Goal: Task Accomplishment & Management: Manage account settings

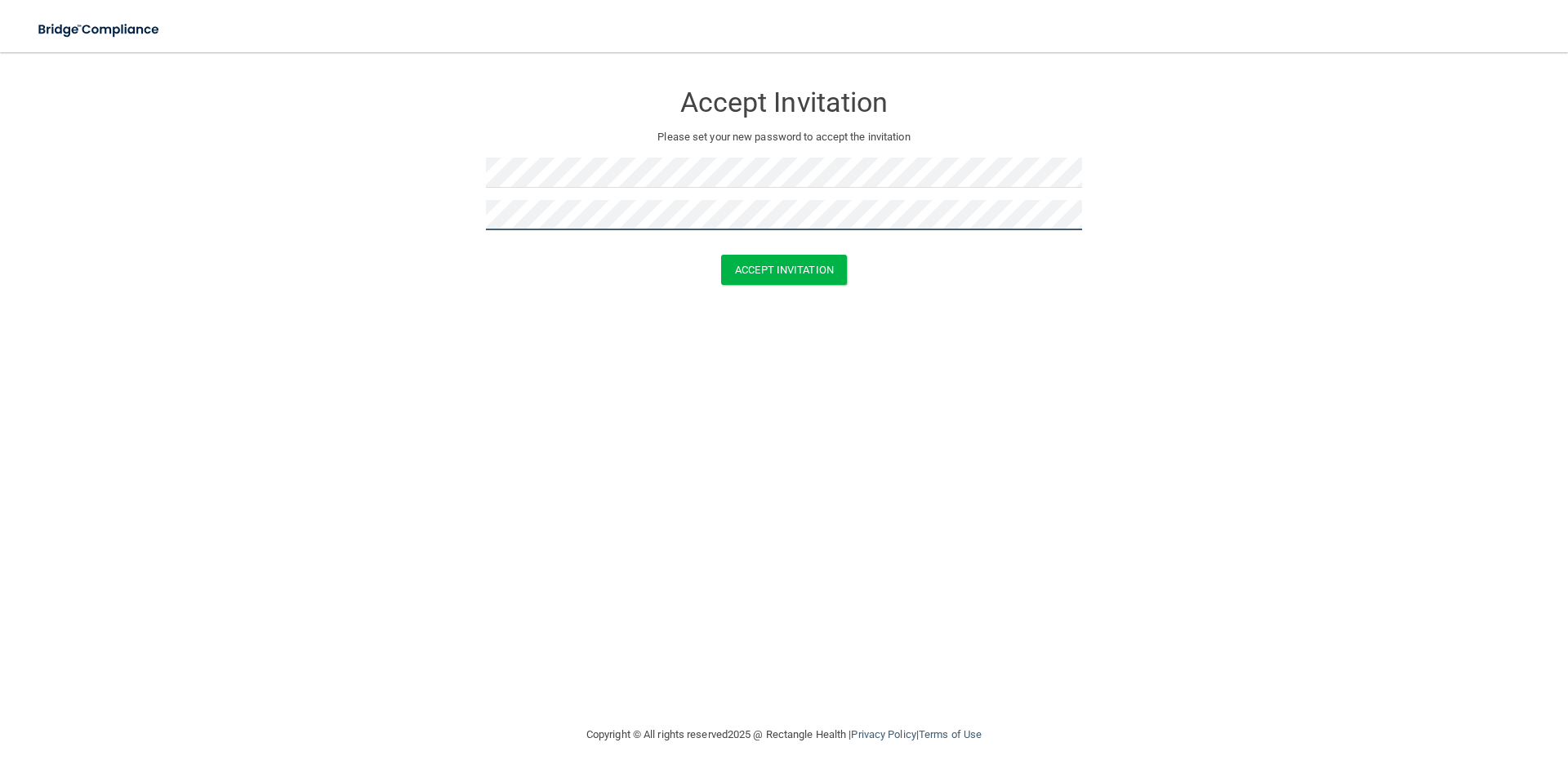
click at [721, 254] on button "Accept Invitation" at bounding box center [784, 269] width 126 height 31
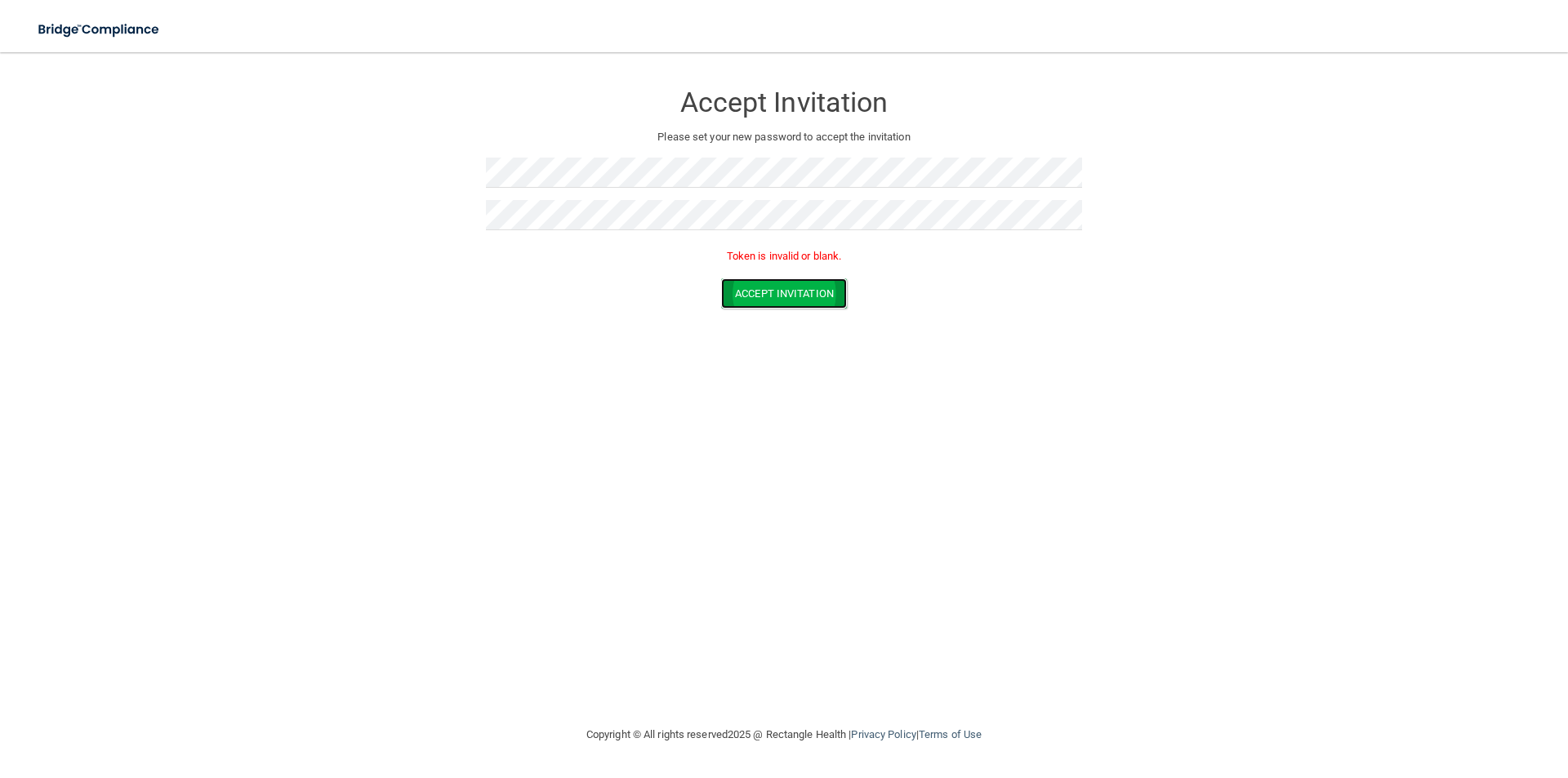
click at [813, 297] on button "Accept Invitation" at bounding box center [784, 293] width 126 height 31
drag, startPoint x: 273, startPoint y: 169, endPoint x: 218, endPoint y: 231, distance: 82.9
click at [266, 182] on form "Accept Invitation Please set your new password to accept the invitation Token i…" at bounding box center [783, 198] width 1502 height 260
click at [12, 158] on main "Accept Invitation Please set your new password to accept the invitation Token i…" at bounding box center [784, 414] width 1568 height 725
click at [794, 295] on button "Accept Invitation" at bounding box center [784, 293] width 126 height 31
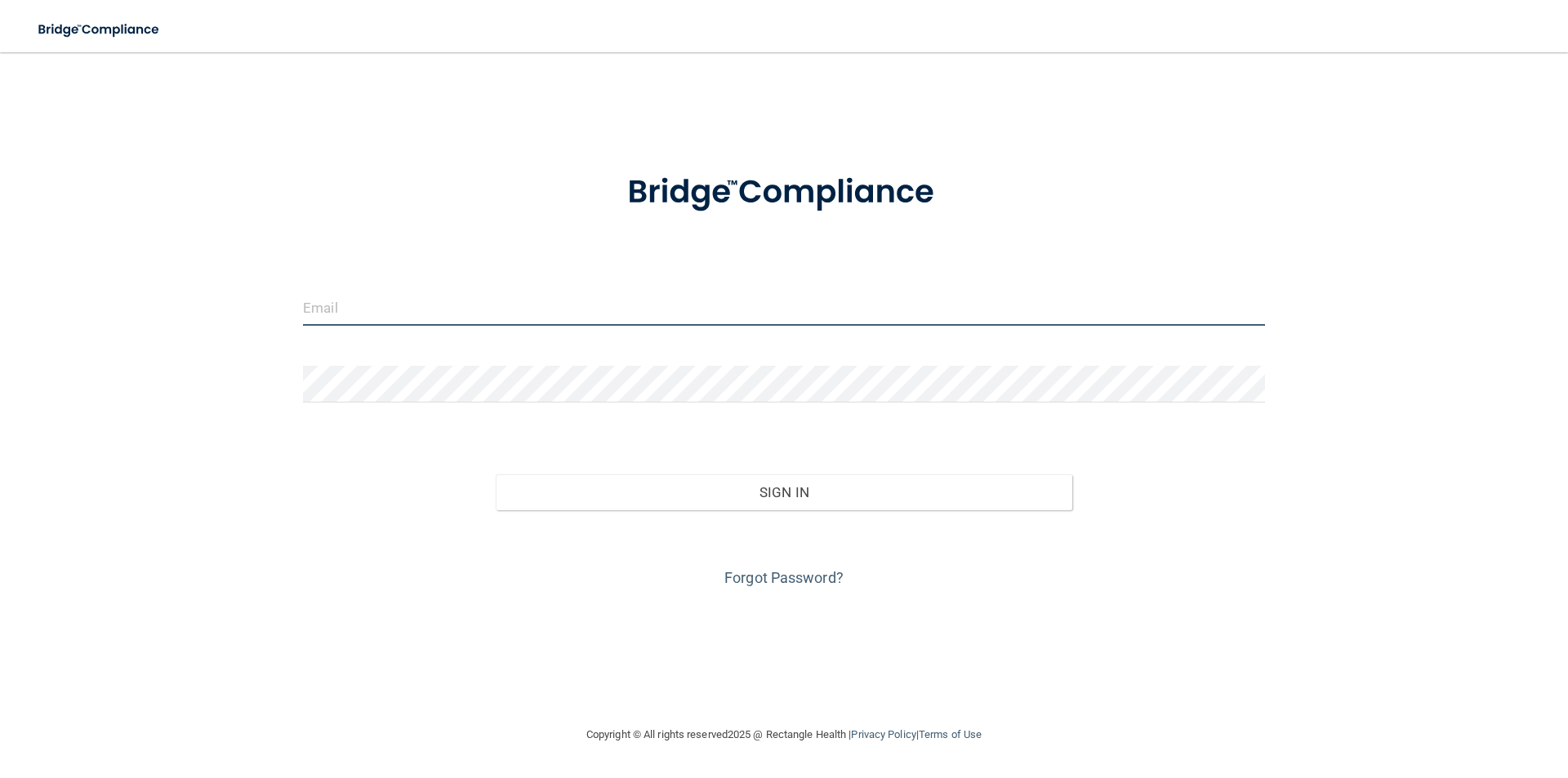
click at [387, 310] on input "email" at bounding box center [783, 307] width 962 height 37
type input "bwiedrick@gmail.com"
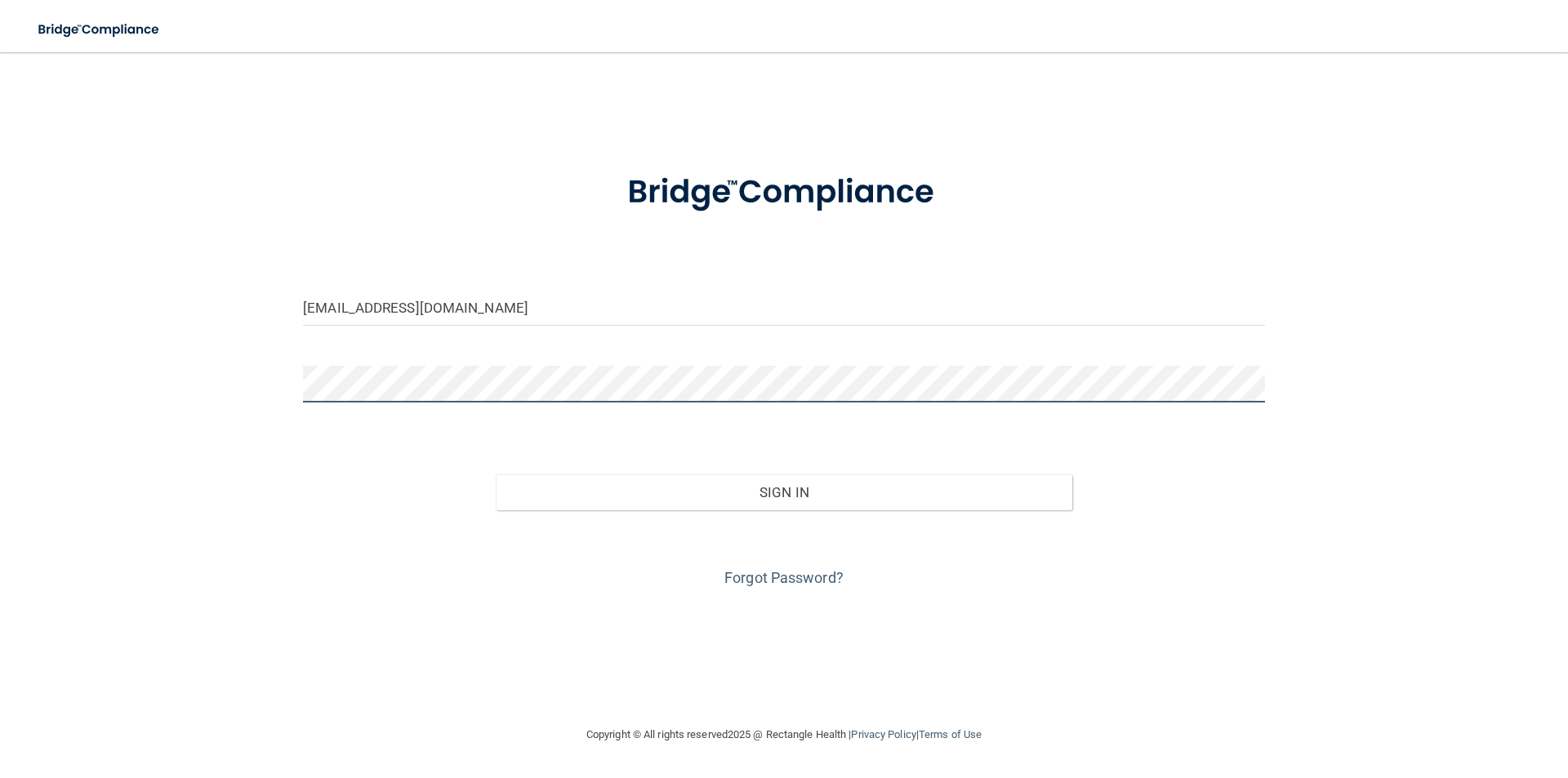
click at [496, 475] on button "Sign In" at bounding box center [785, 492] width 578 height 36
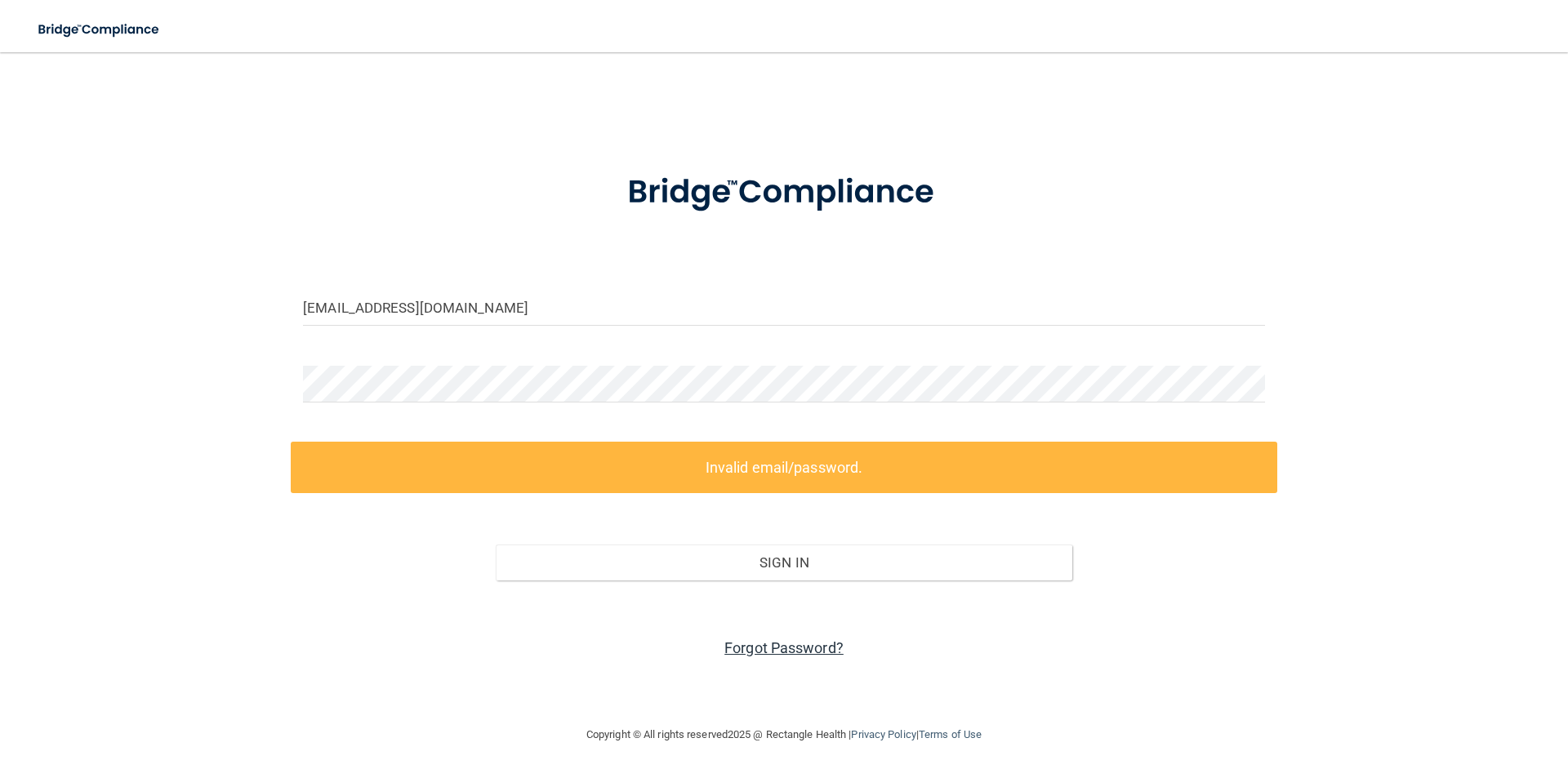
click at [823, 648] on link "Forgot Password?" at bounding box center [784, 648] width 119 height 18
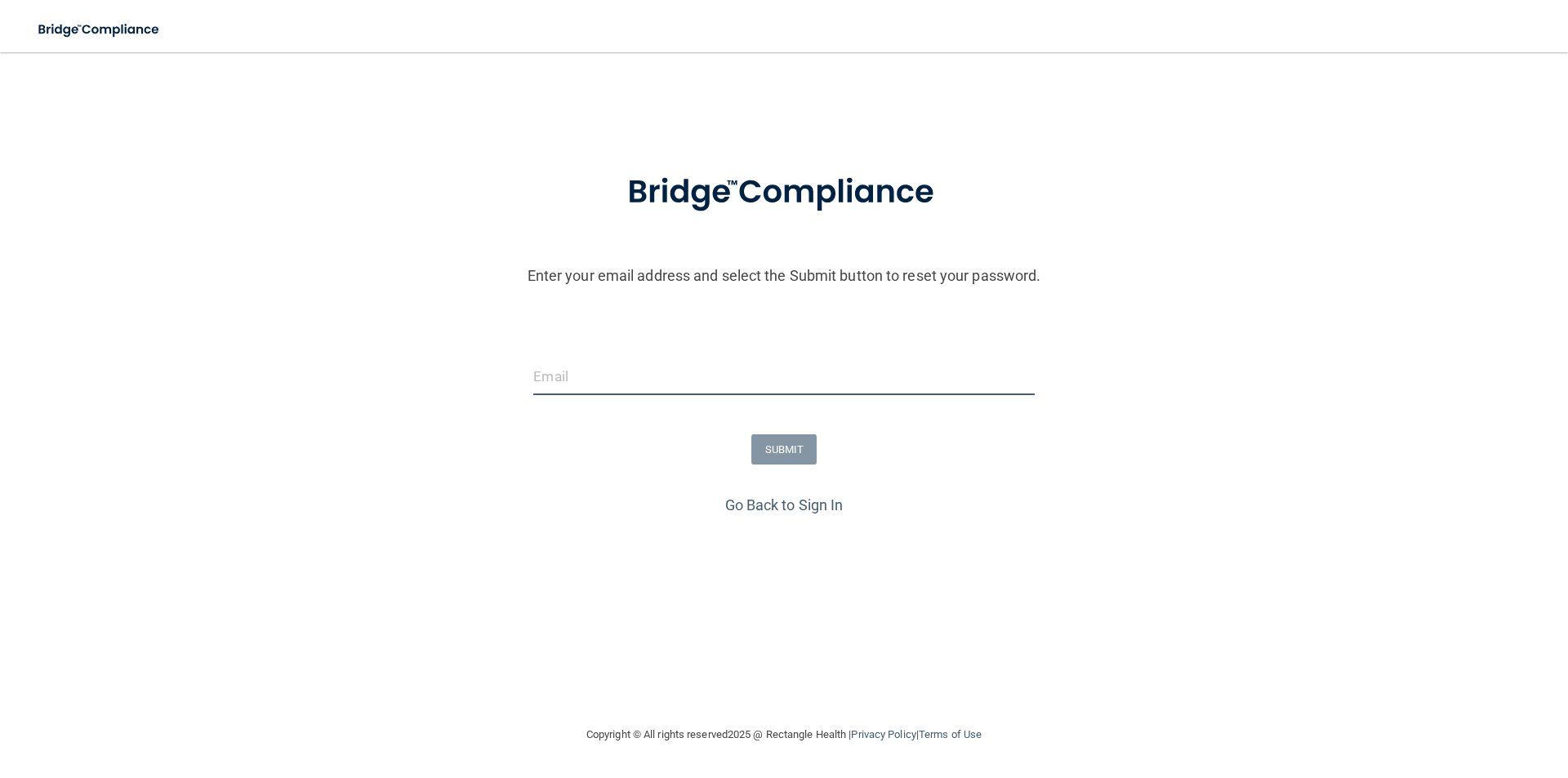
click at [577, 366] on input "email" at bounding box center [783, 377] width 501 height 37
type input "bwiedrick@gmail.com"
click at [804, 448] on button "SUBMIT" at bounding box center [784, 449] width 66 height 31
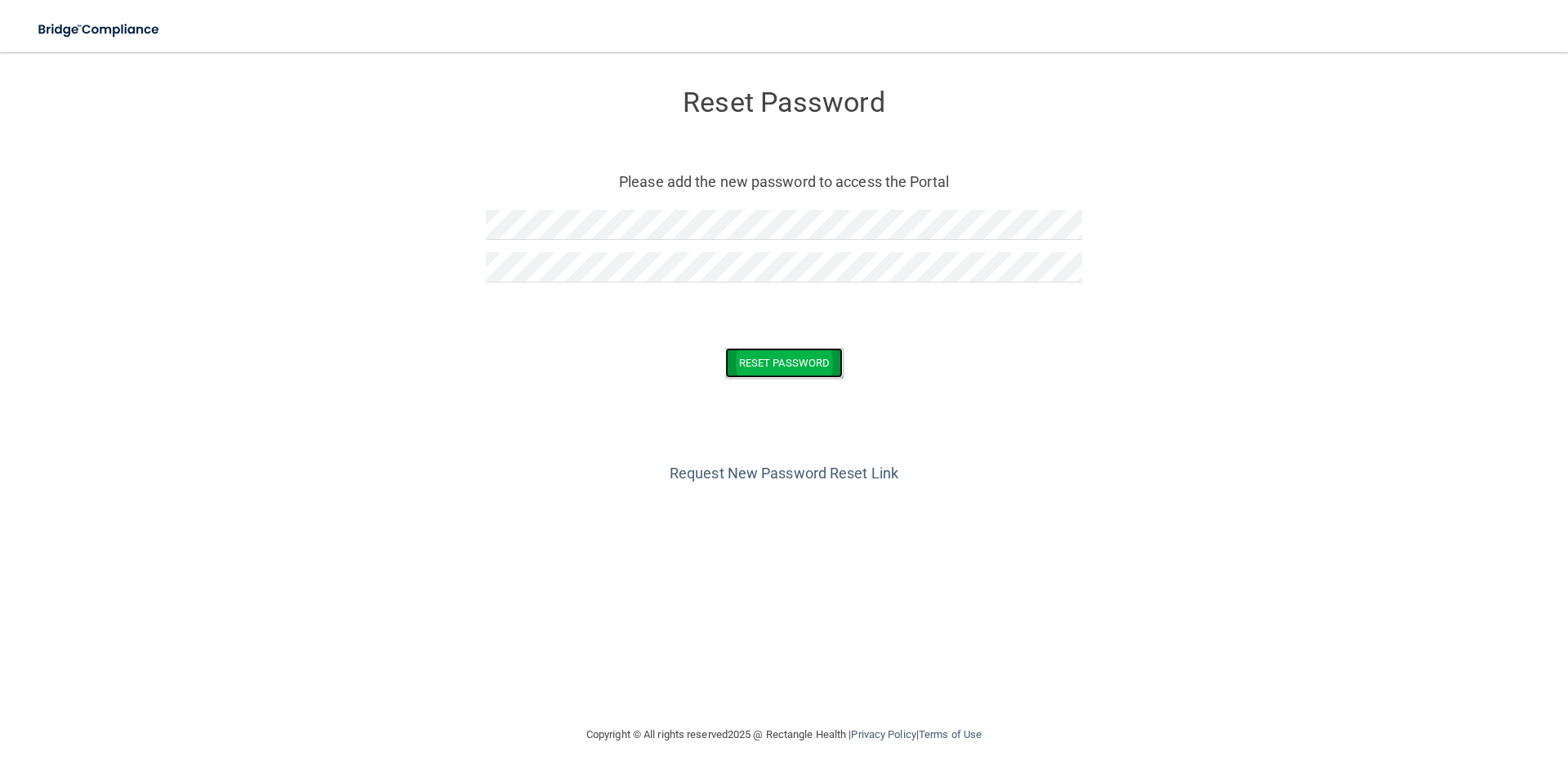
click at [755, 359] on button "Reset Password" at bounding box center [783, 363] width 118 height 31
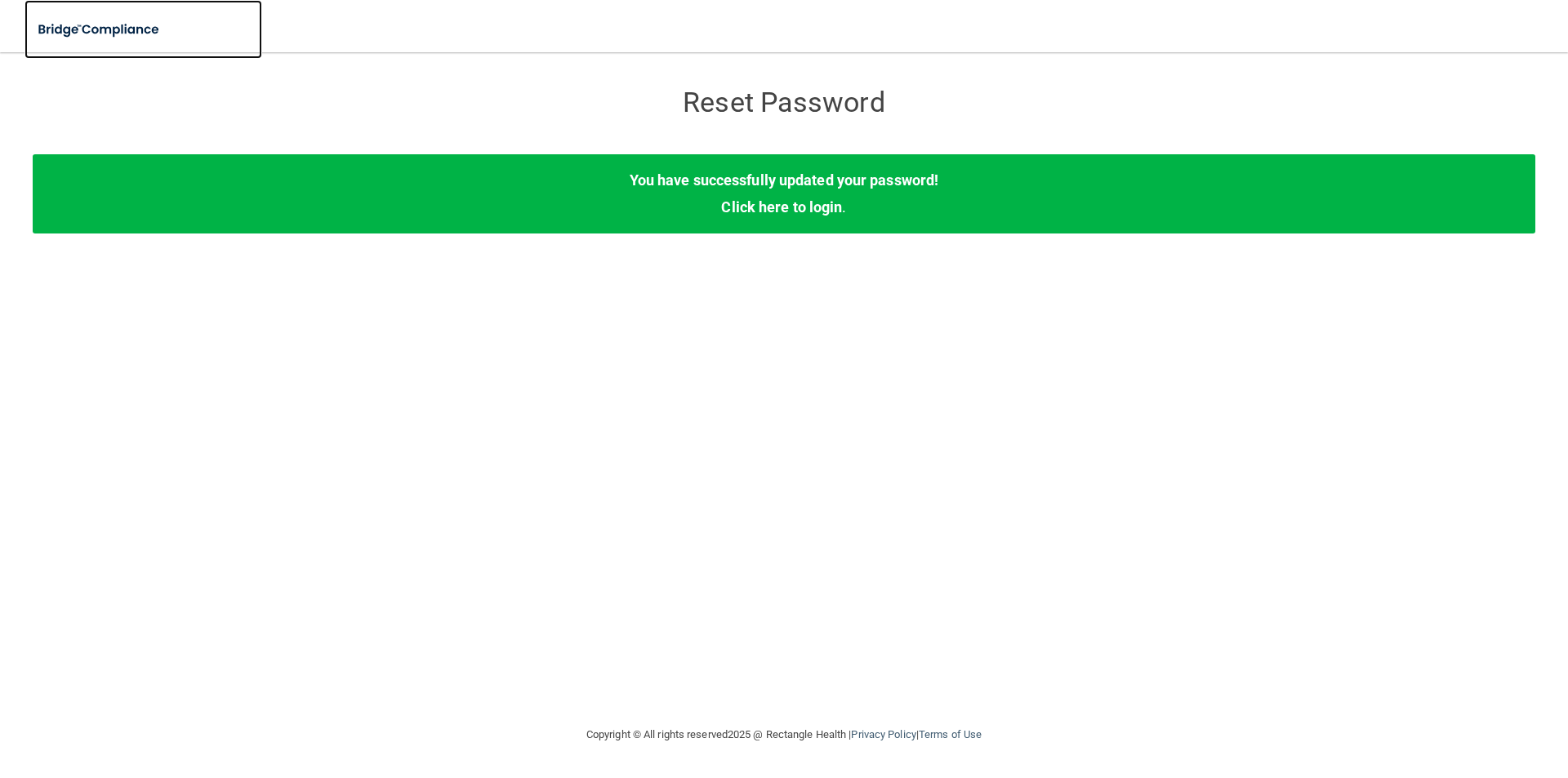
click at [92, 35] on img at bounding box center [99, 30] width 150 height 33
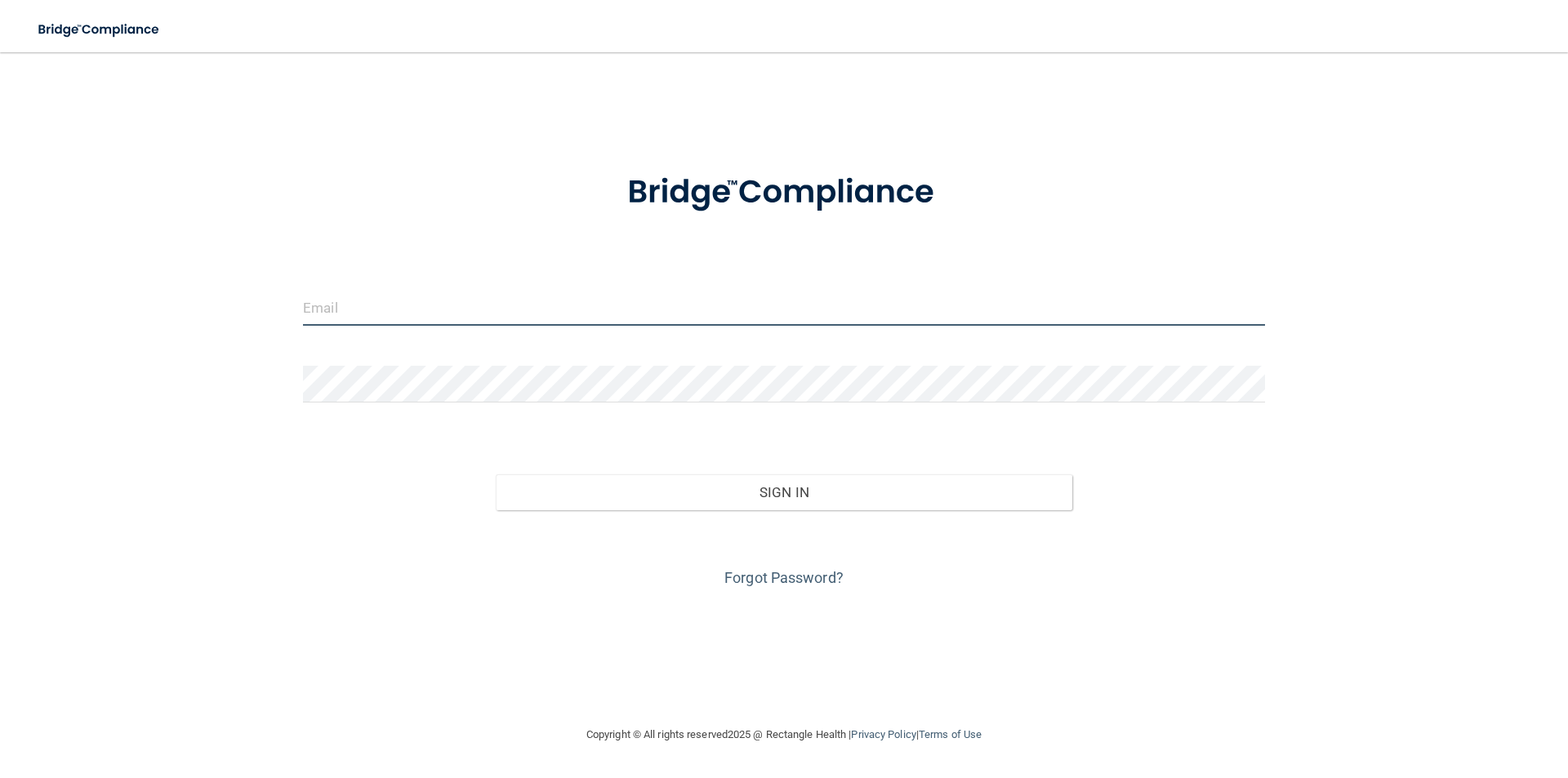
type input "[EMAIL_ADDRESS][DOMAIN_NAME]"
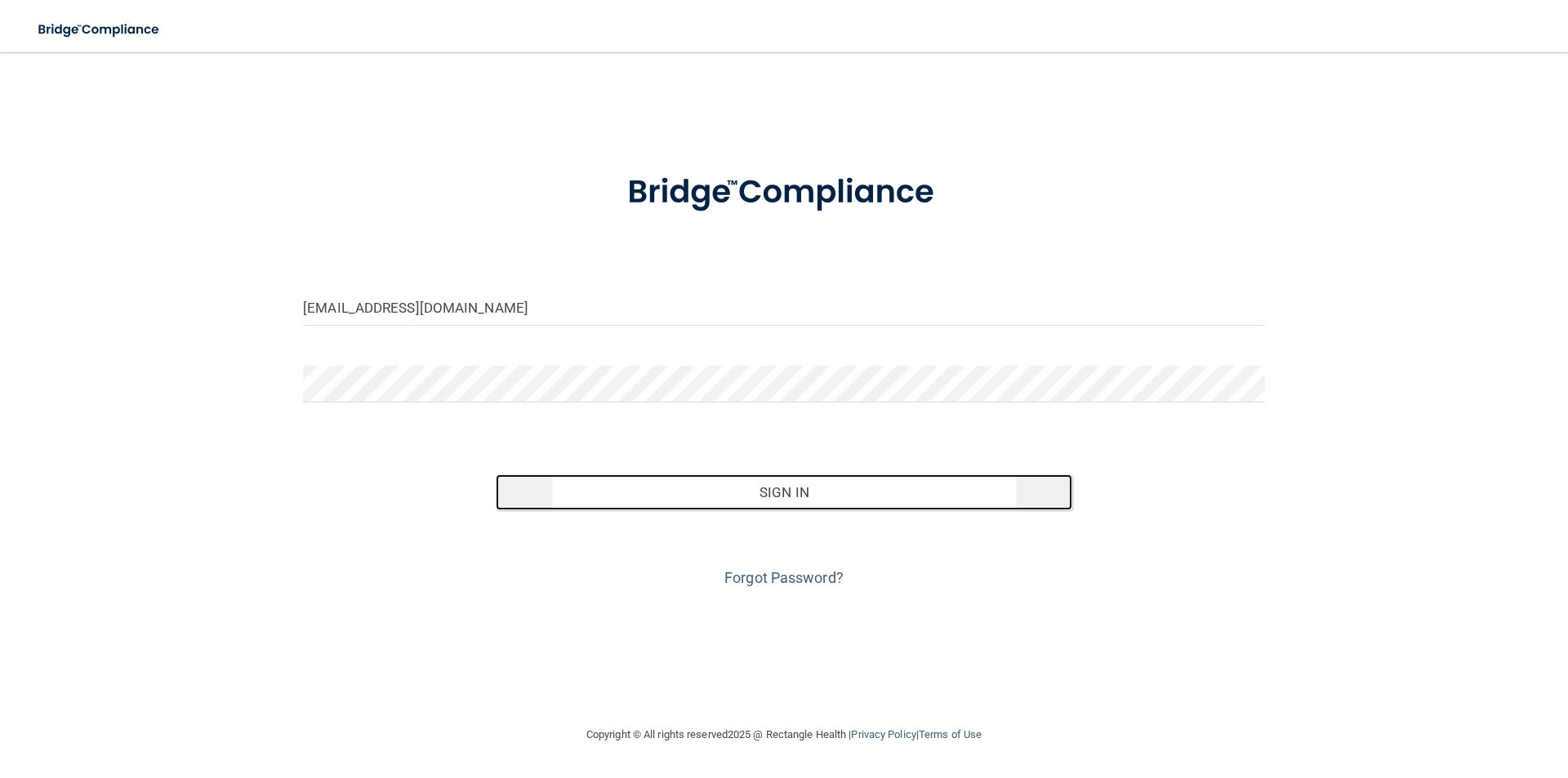
click at [740, 495] on button "Sign In" at bounding box center [785, 492] width 578 height 36
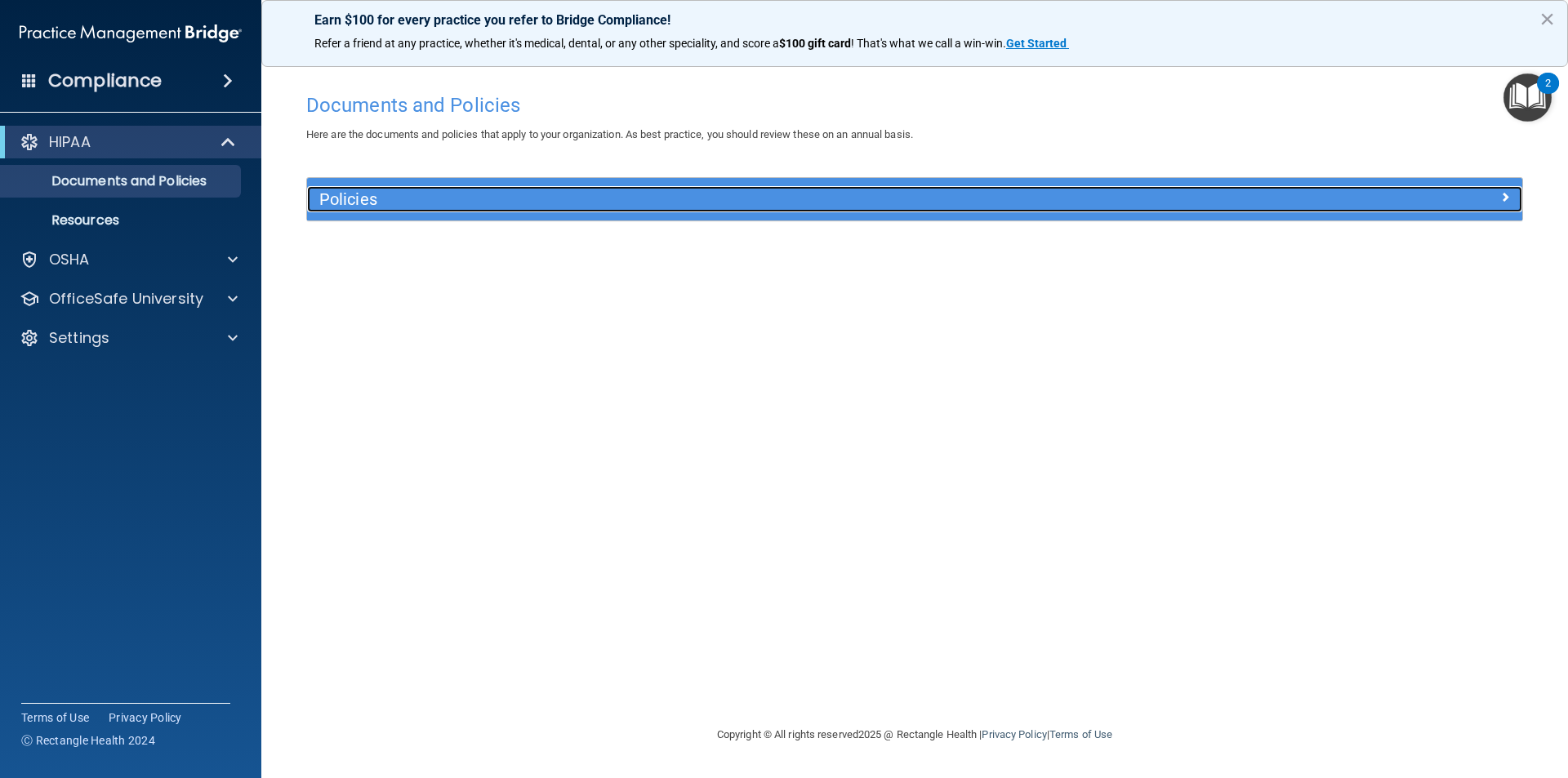
click at [349, 198] on h5 "Policies" at bounding box center [763, 199] width 887 height 18
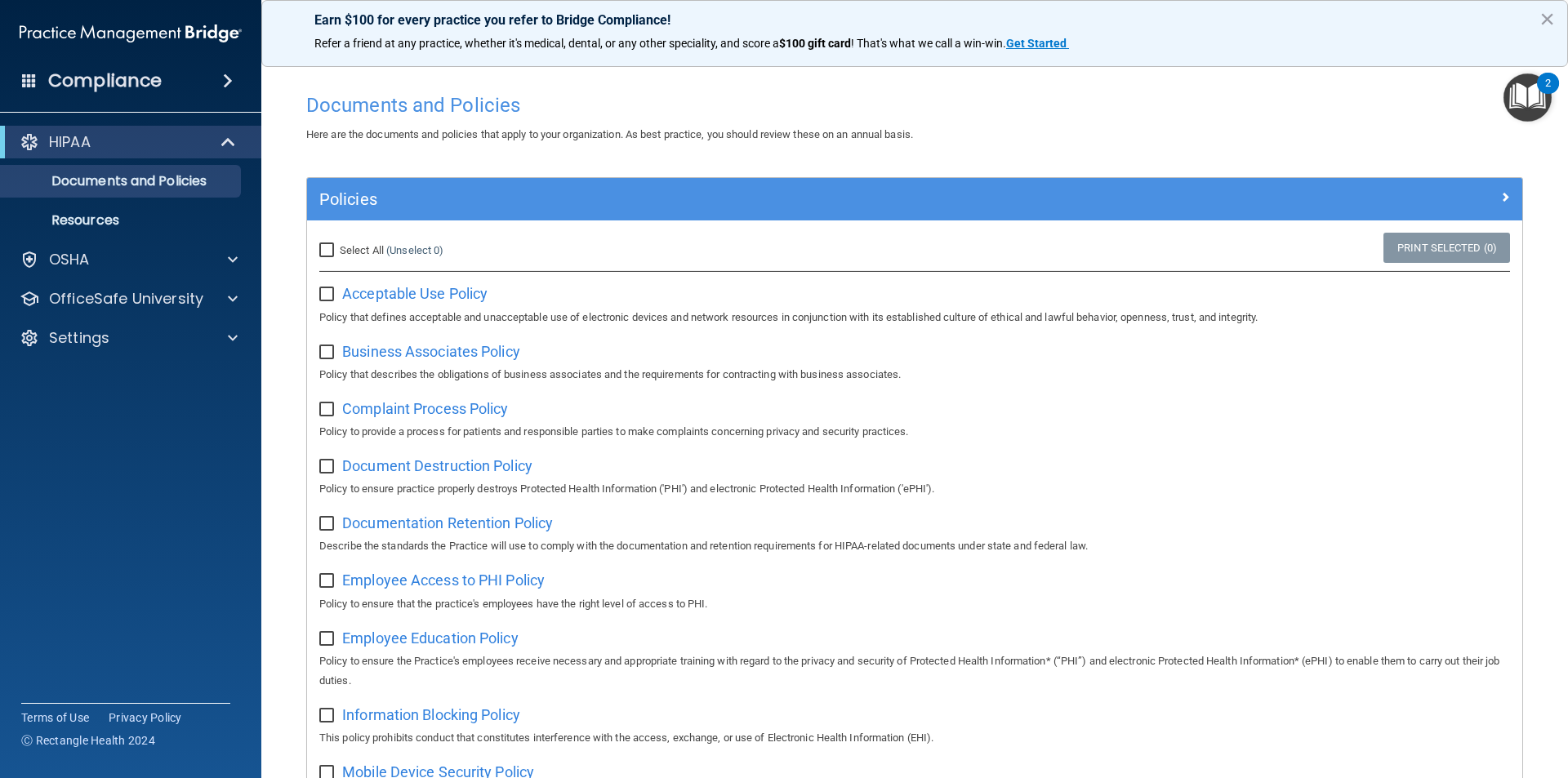
click at [324, 298] on input "checkbox" at bounding box center [329, 294] width 19 height 13
checkbox input "true"
click at [355, 287] on span "Acceptable Use Policy" at bounding box center [415, 293] width 145 height 18
click at [93, 184] on p "Documents and Policies" at bounding box center [121, 181] width 223 height 17
click at [394, 356] on span "Business Associates Policy" at bounding box center [431, 352] width 178 height 18
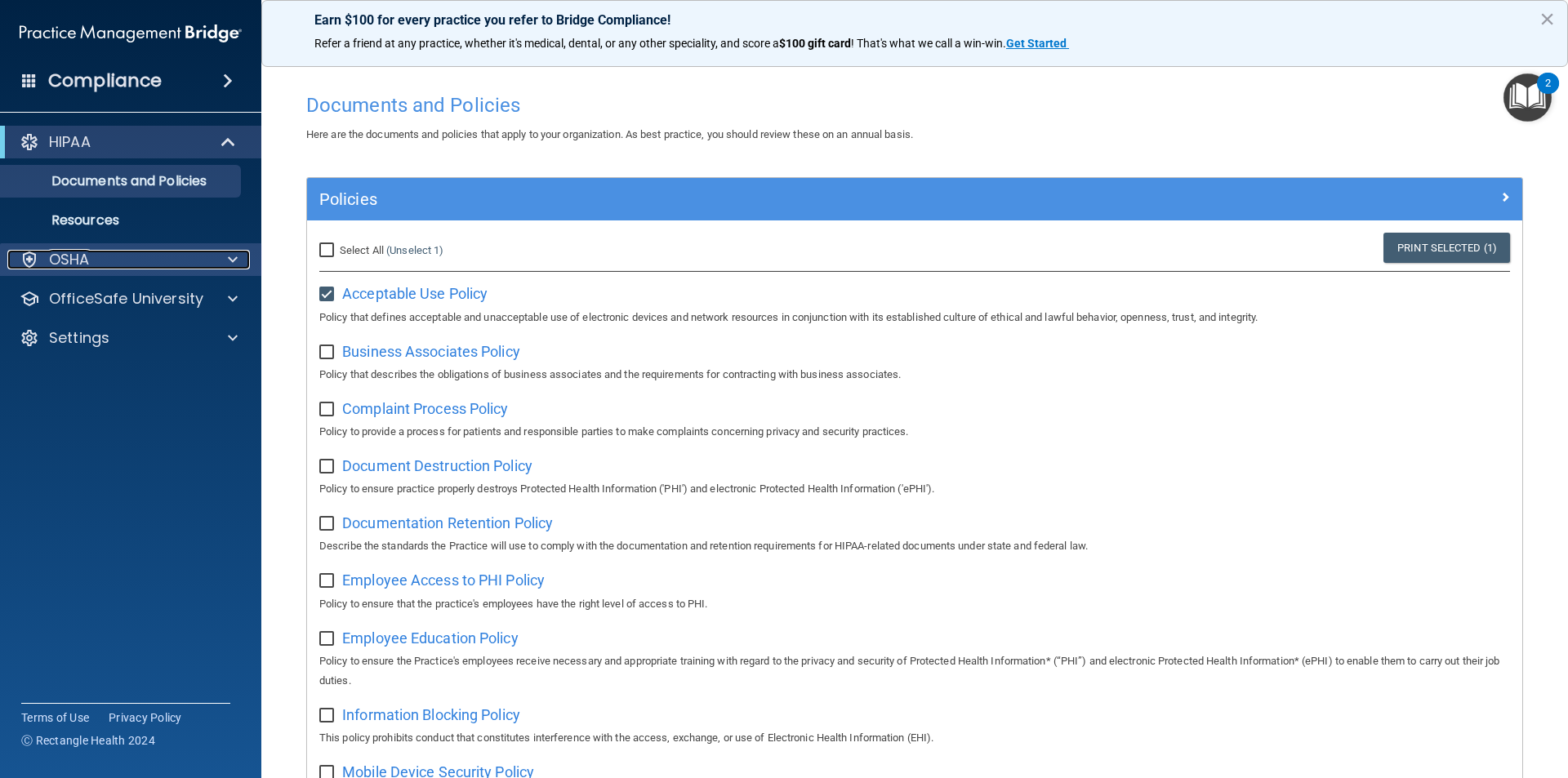
click at [68, 253] on p "OSHA" at bounding box center [69, 259] width 41 height 19
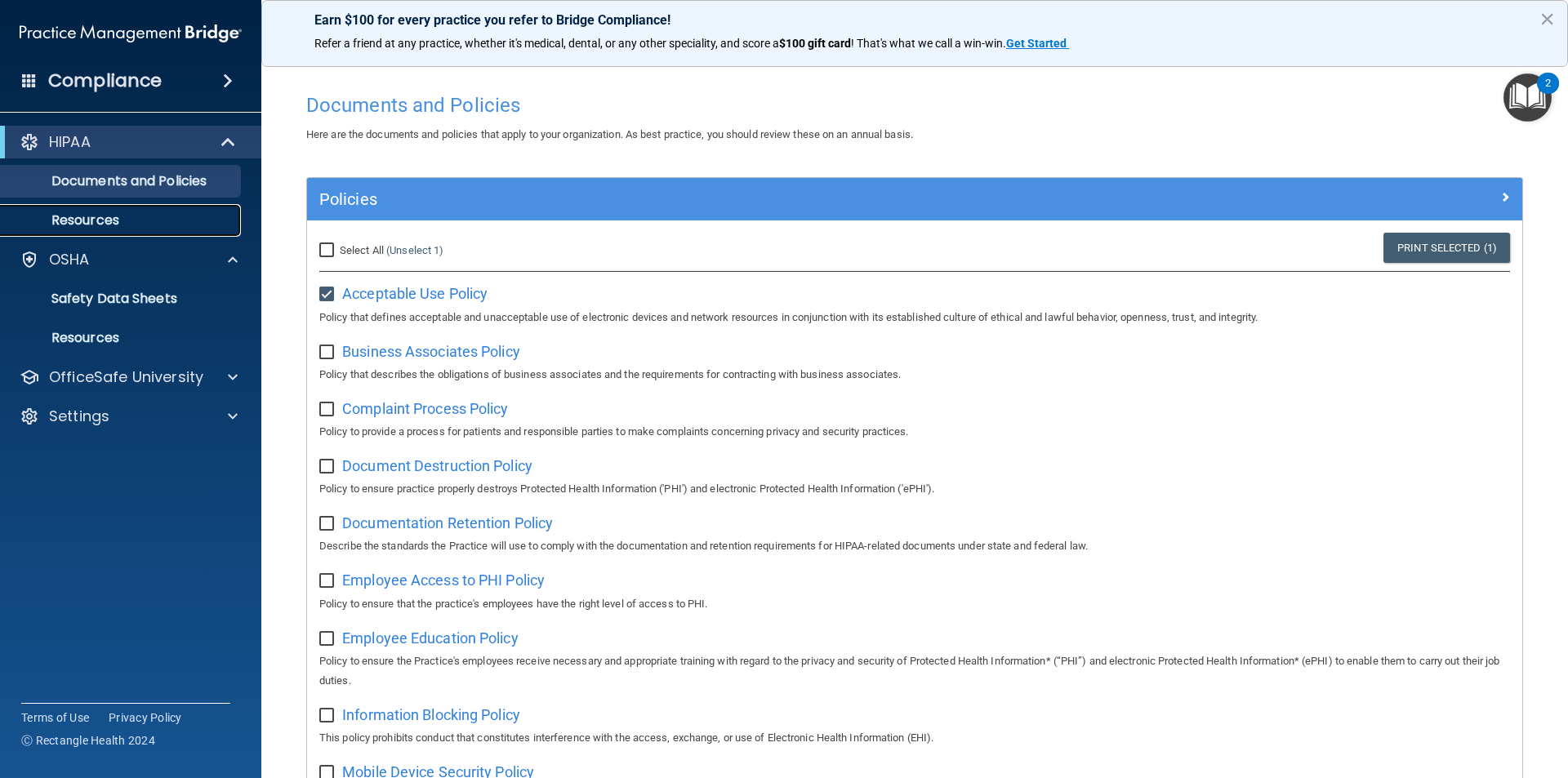
click at [92, 224] on p "Resources" at bounding box center [121, 220] width 223 height 17
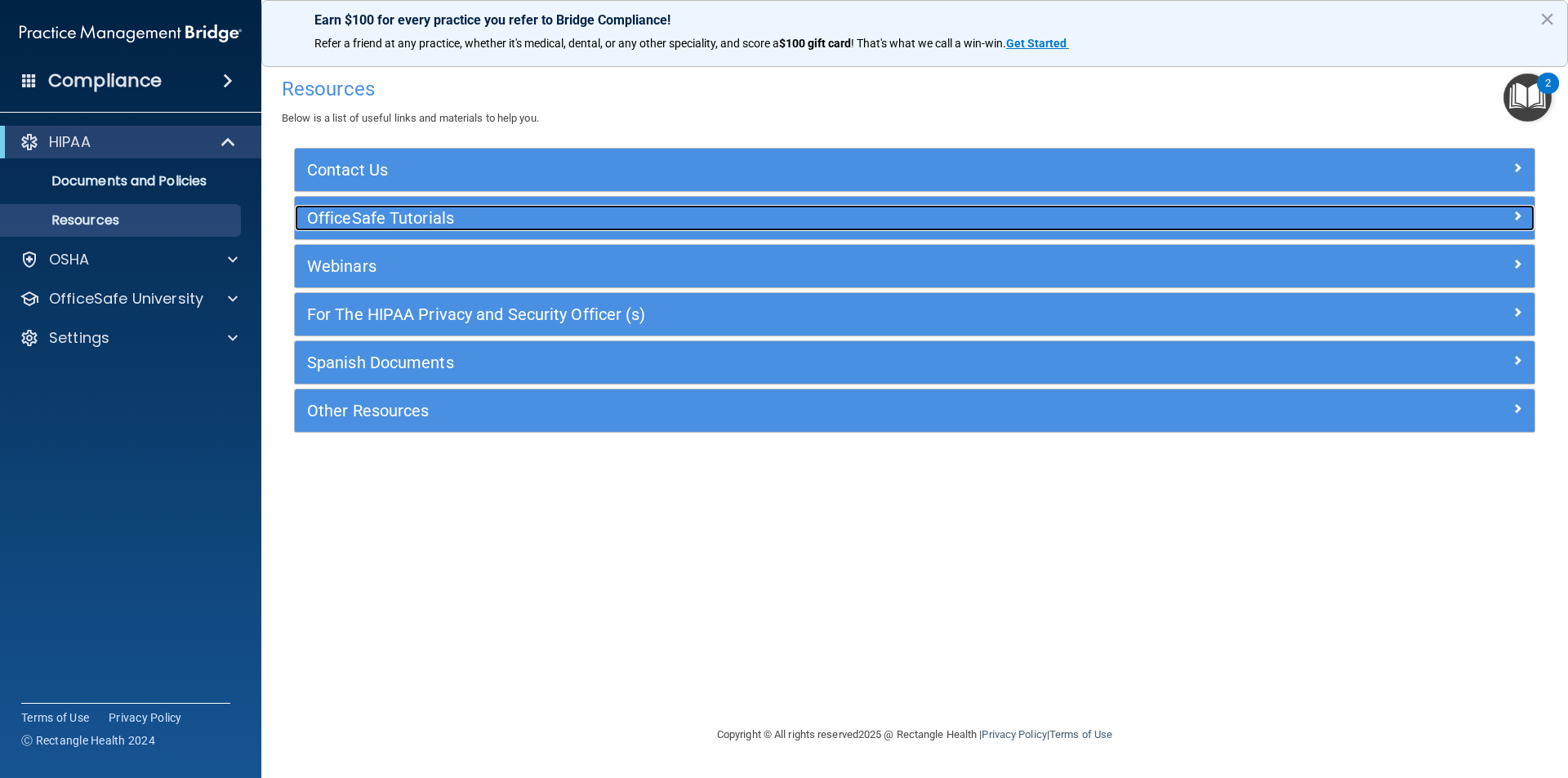
click at [327, 220] on h5 "OfficeSafe Tutorials" at bounding box center [760, 217] width 905 height 18
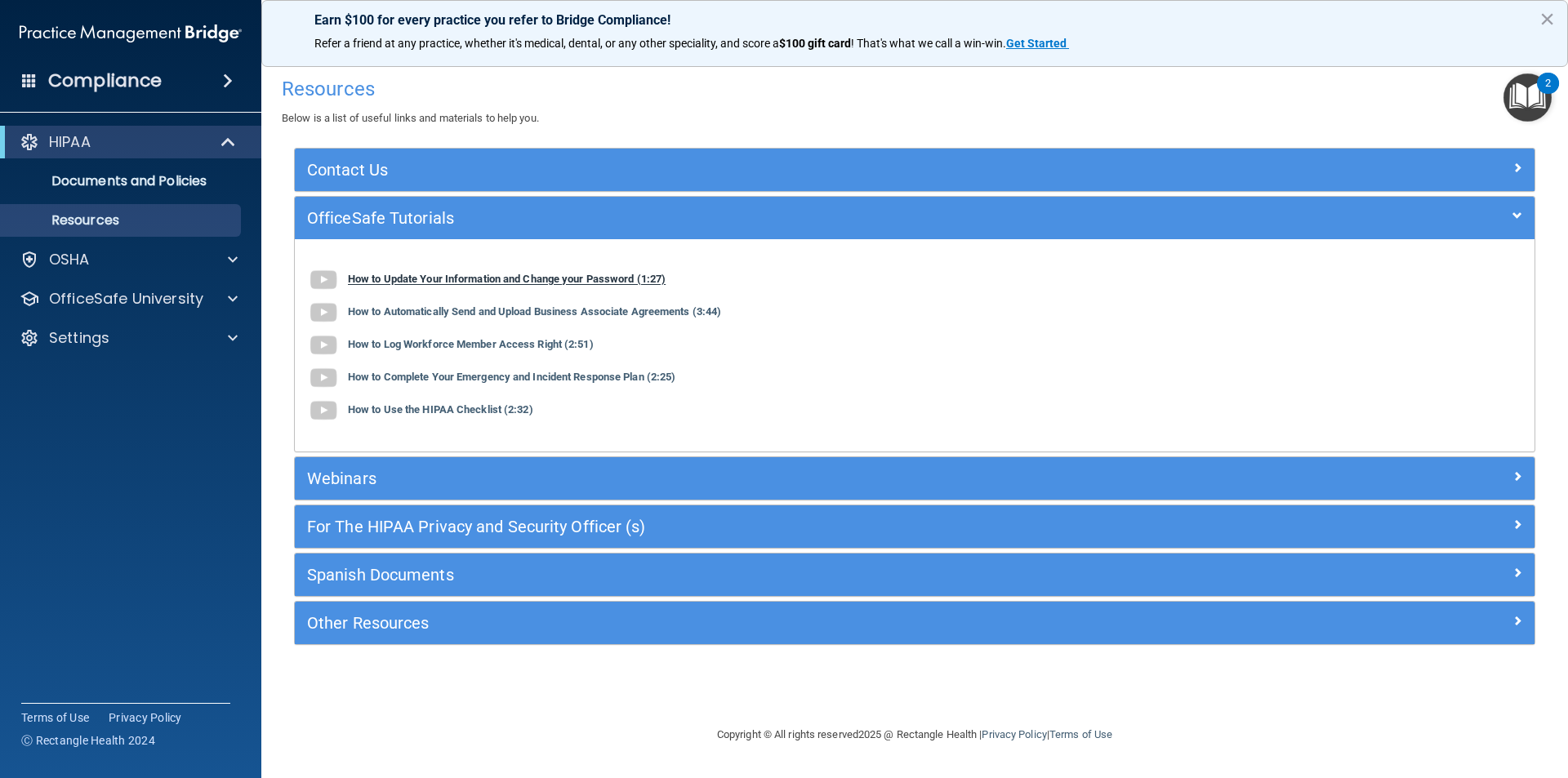
click at [312, 281] on img at bounding box center [323, 279] width 32 height 32
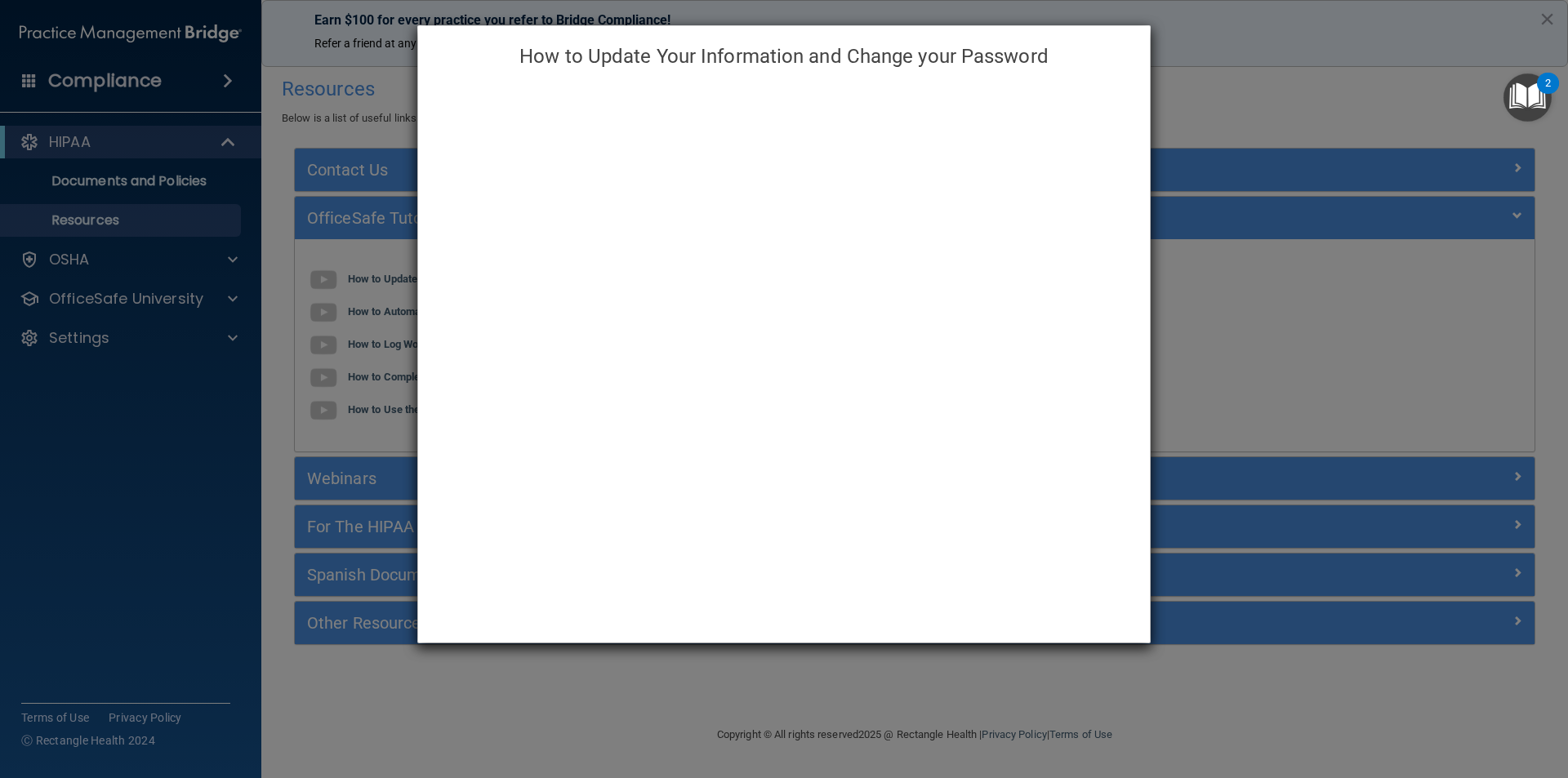
click at [1425, 113] on div "How to Update Your Information and Change your Password" at bounding box center [784, 389] width 1568 height 778
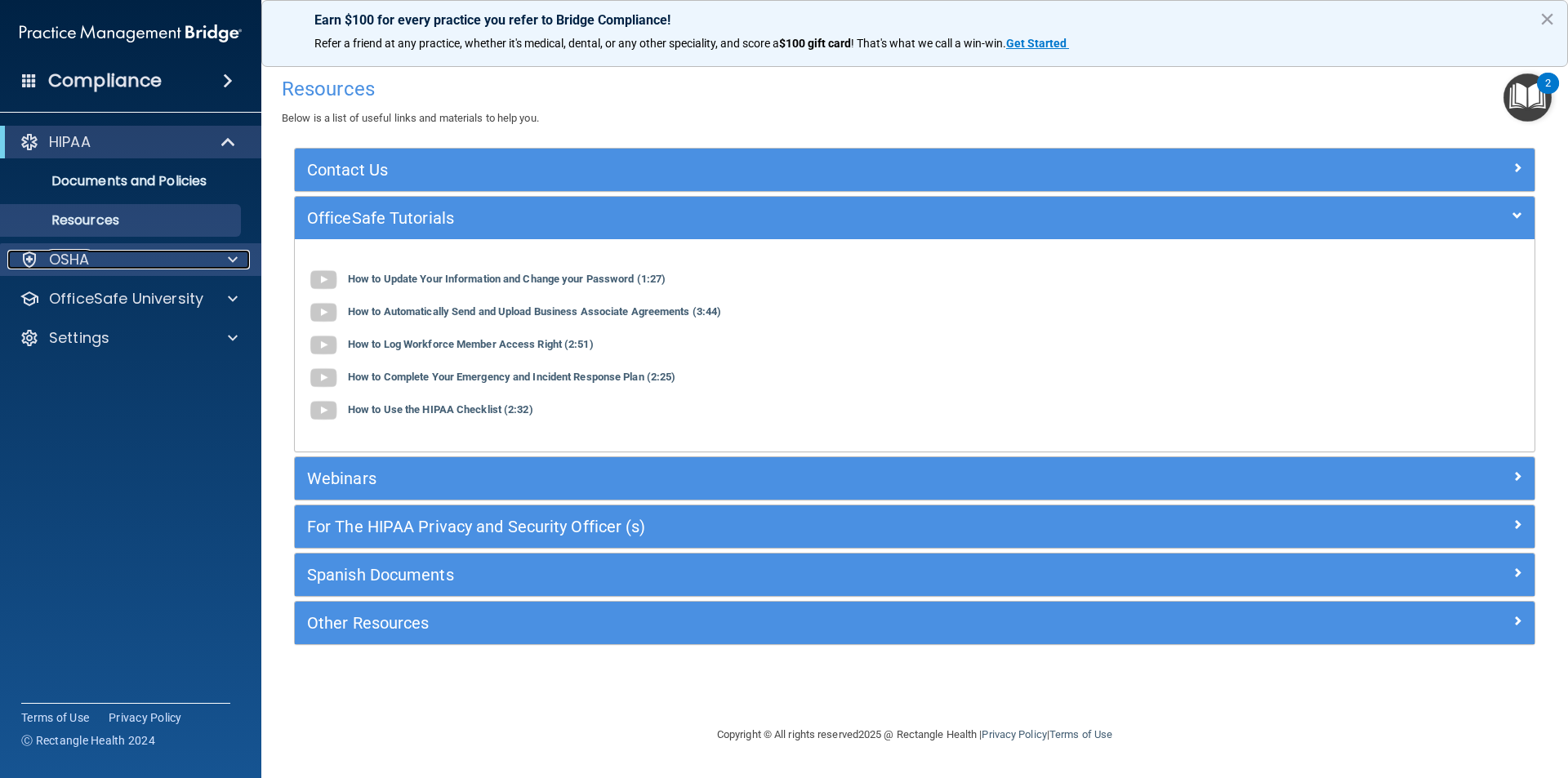
click at [84, 263] on p "OSHA" at bounding box center [69, 259] width 41 height 19
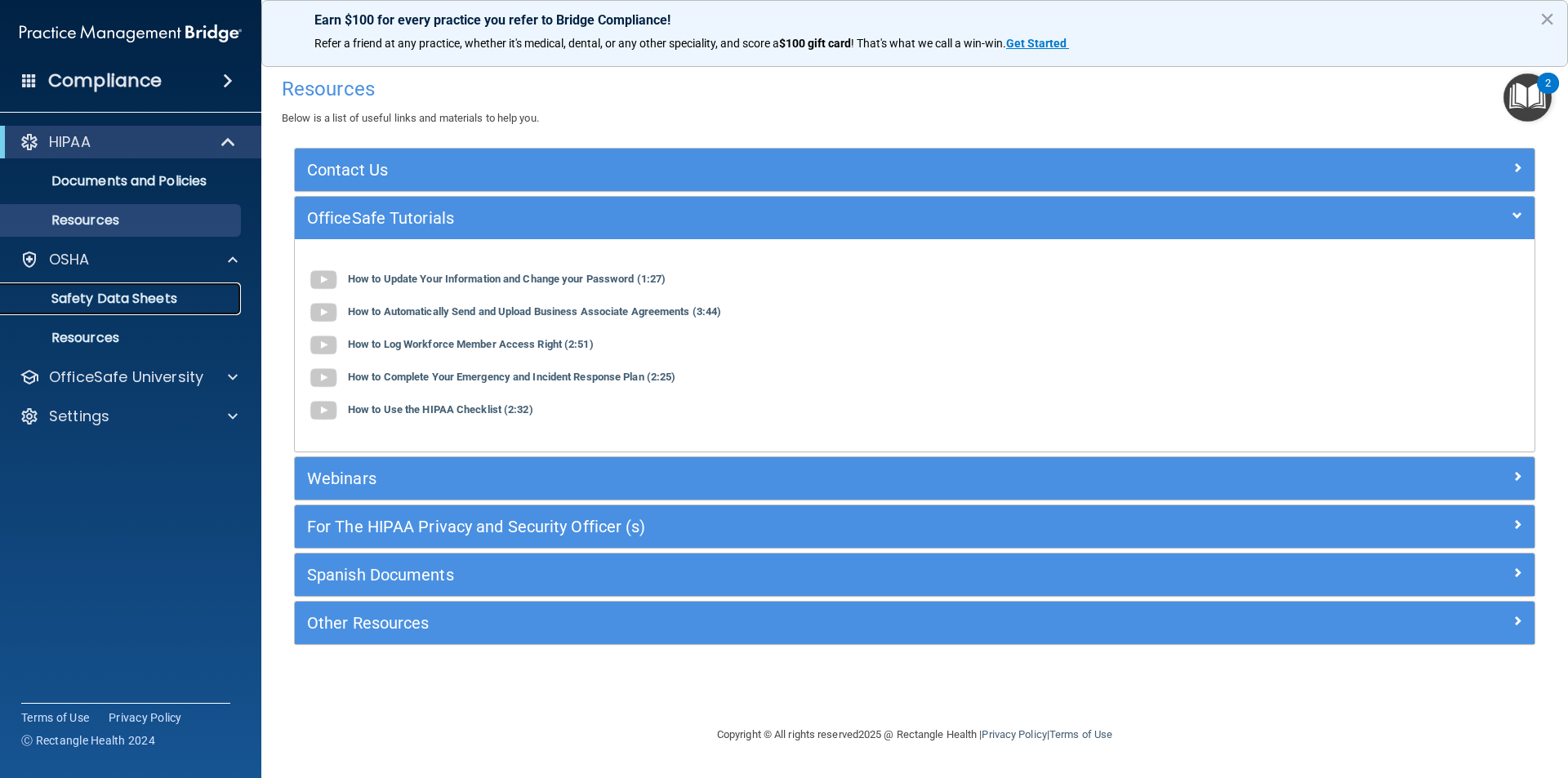
click at [92, 301] on p "Safety Data Sheets" at bounding box center [121, 299] width 223 height 17
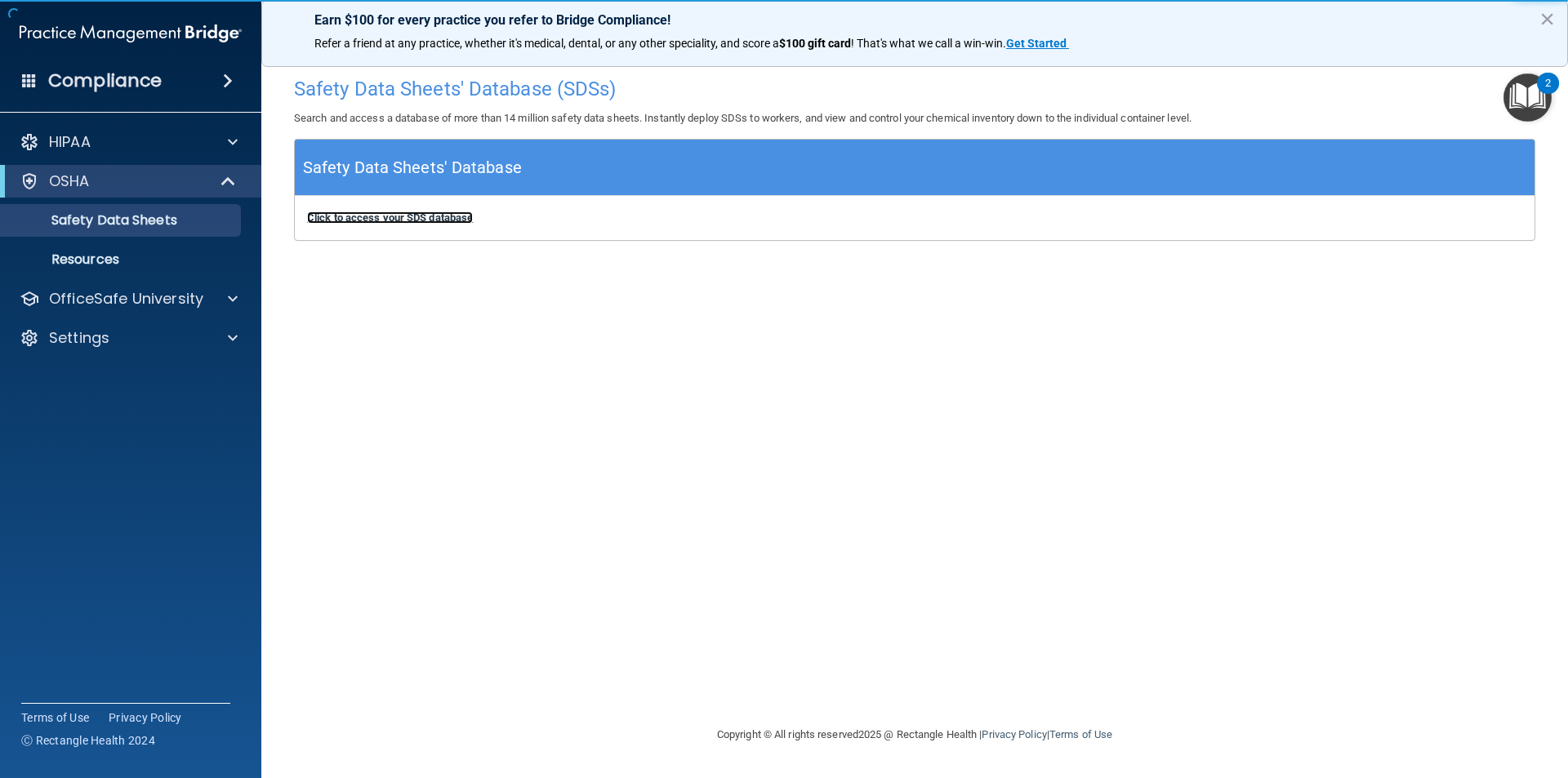
click at [417, 221] on b "Click to access your SDS database" at bounding box center [390, 217] width 166 height 12
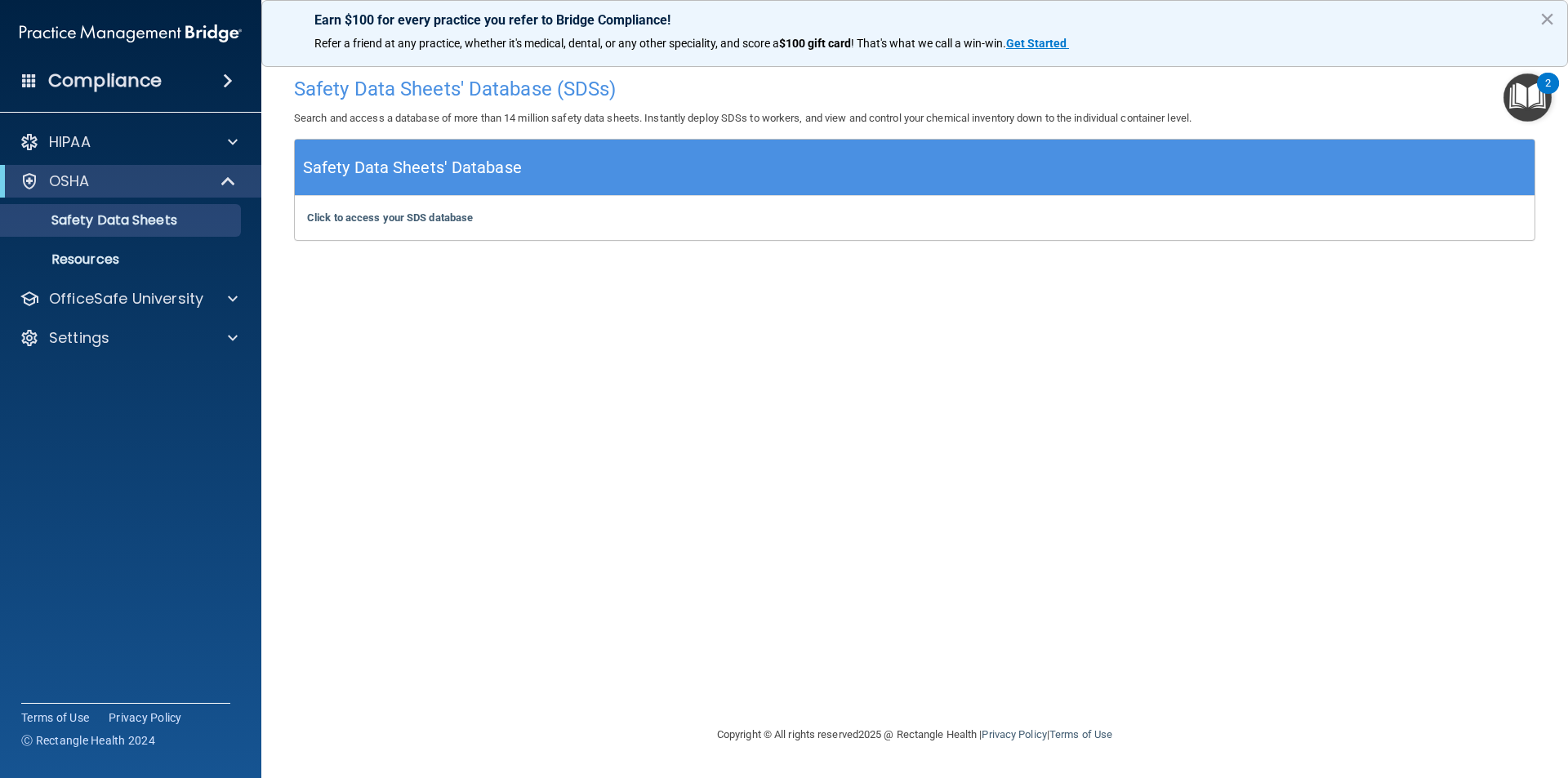
click at [80, 83] on h4 "Compliance" at bounding box center [105, 80] width 114 height 23
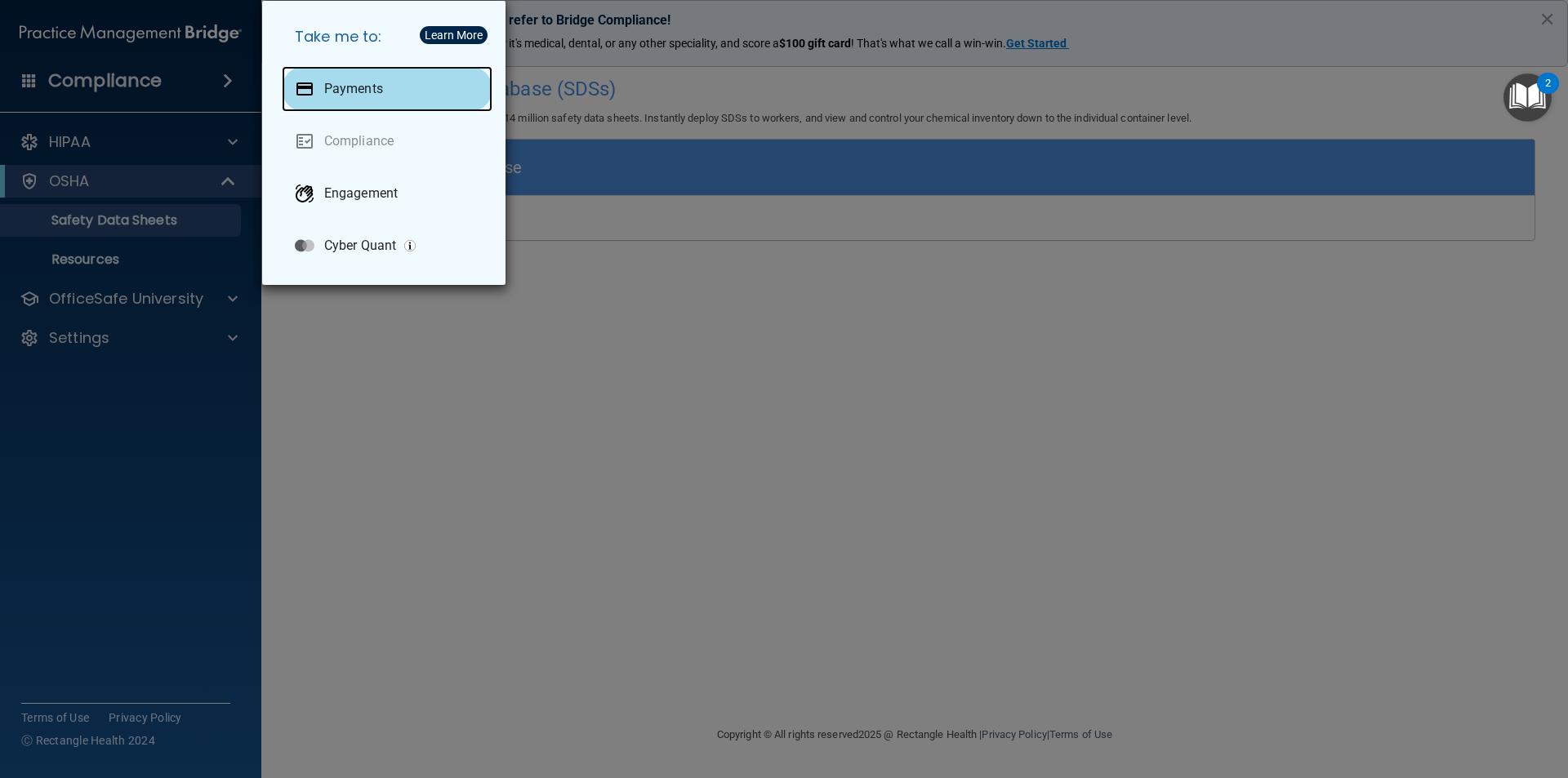
click at [334, 87] on p "Payments" at bounding box center [354, 89] width 59 height 17
click at [210, 414] on div "Take me to: Payments Compliance Engagement Cyber Quant" at bounding box center [784, 389] width 1568 height 778
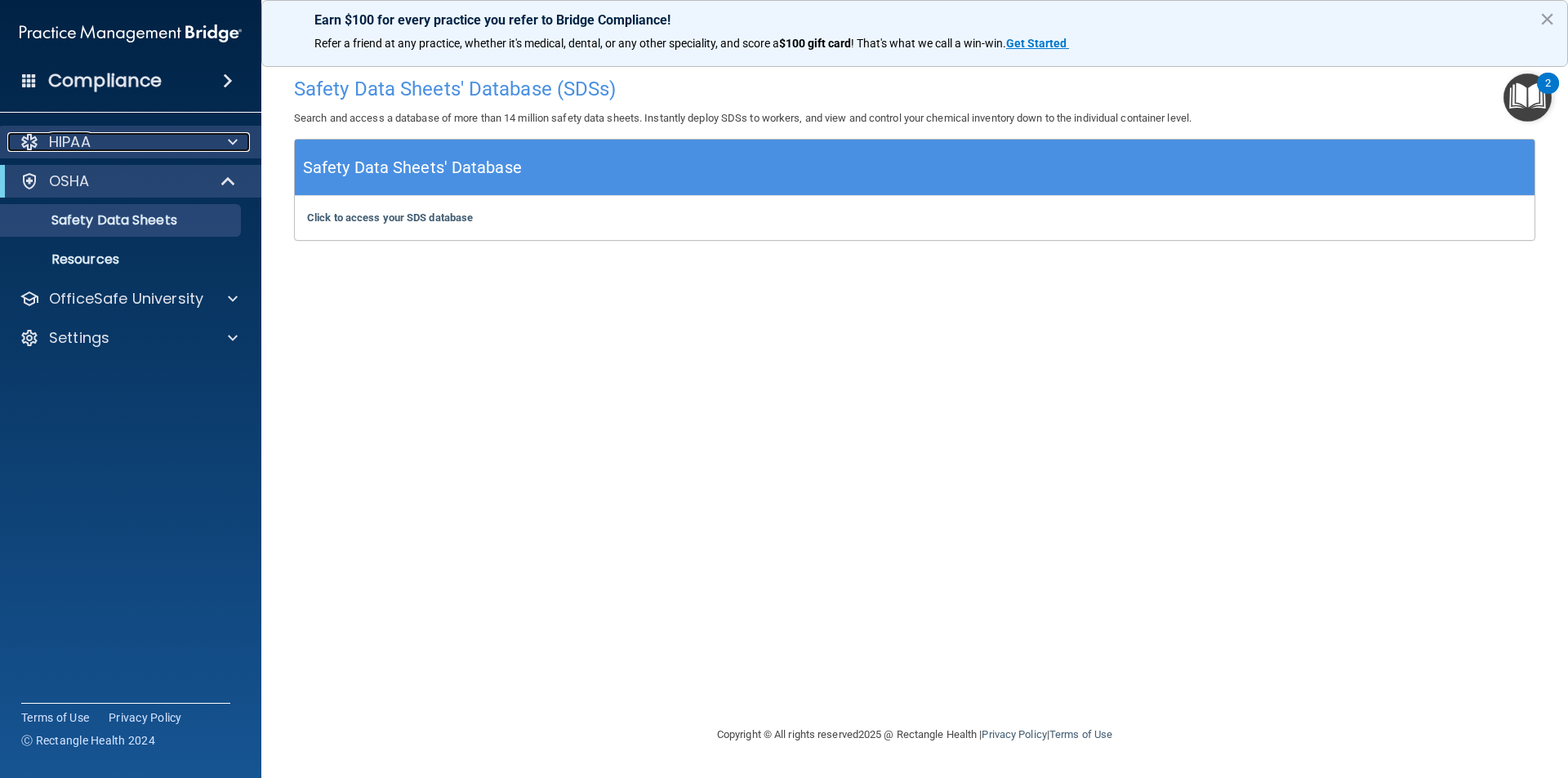
click at [80, 140] on p "HIPAA" at bounding box center [69, 142] width 42 height 19
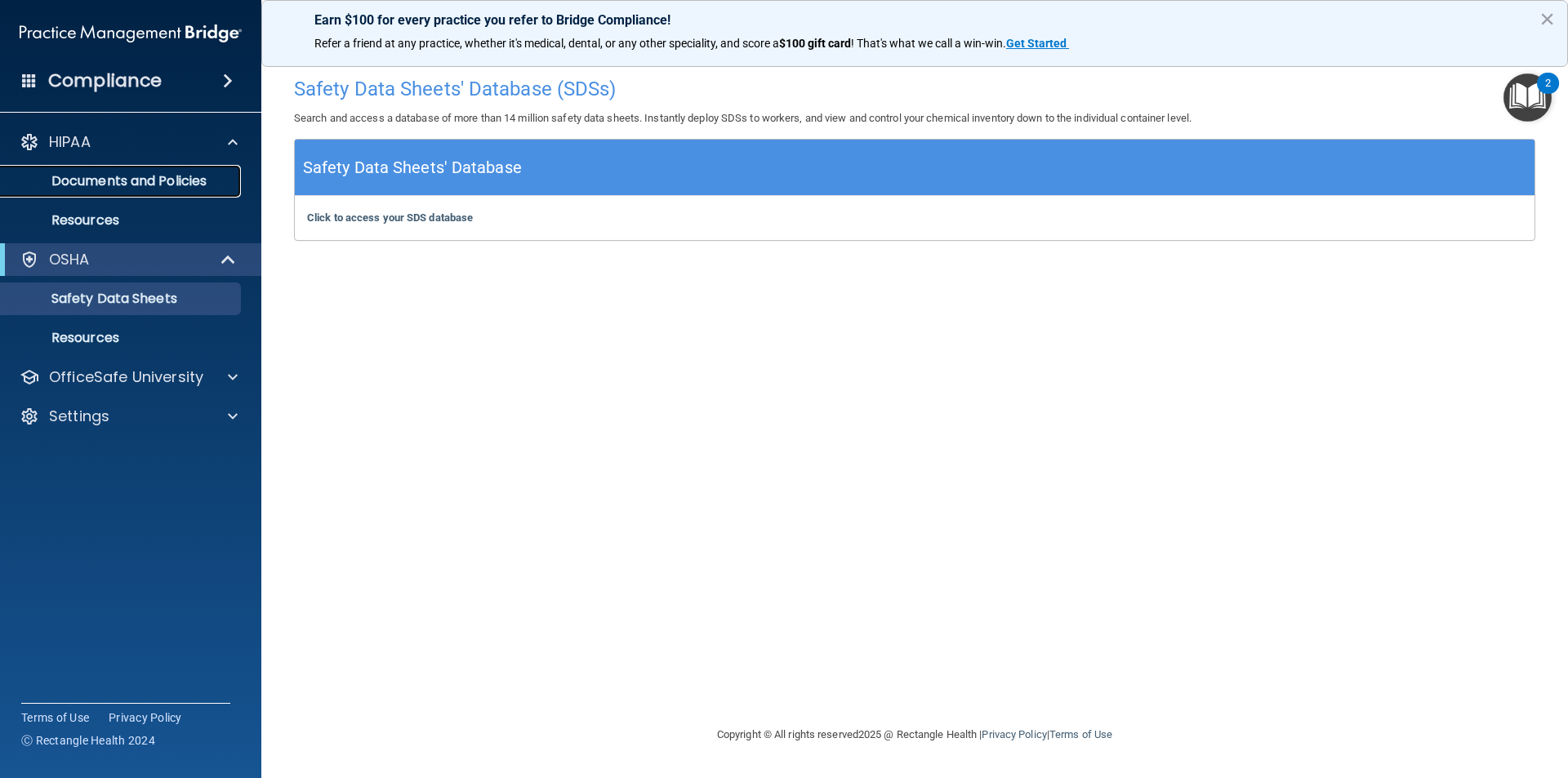
click at [84, 182] on p "Documents and Policies" at bounding box center [121, 181] width 223 height 17
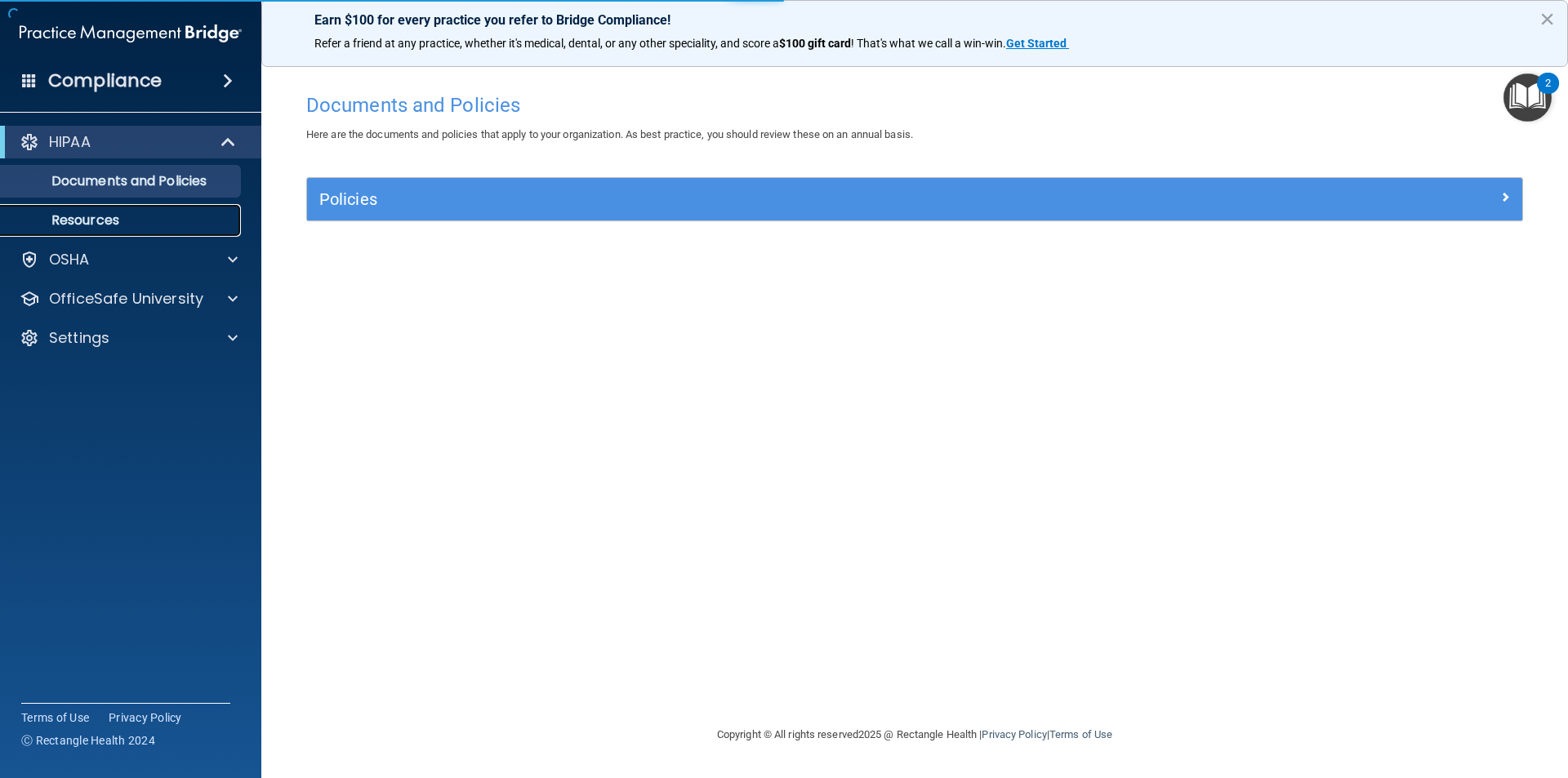
click at [82, 222] on p "Resources" at bounding box center [121, 220] width 223 height 17
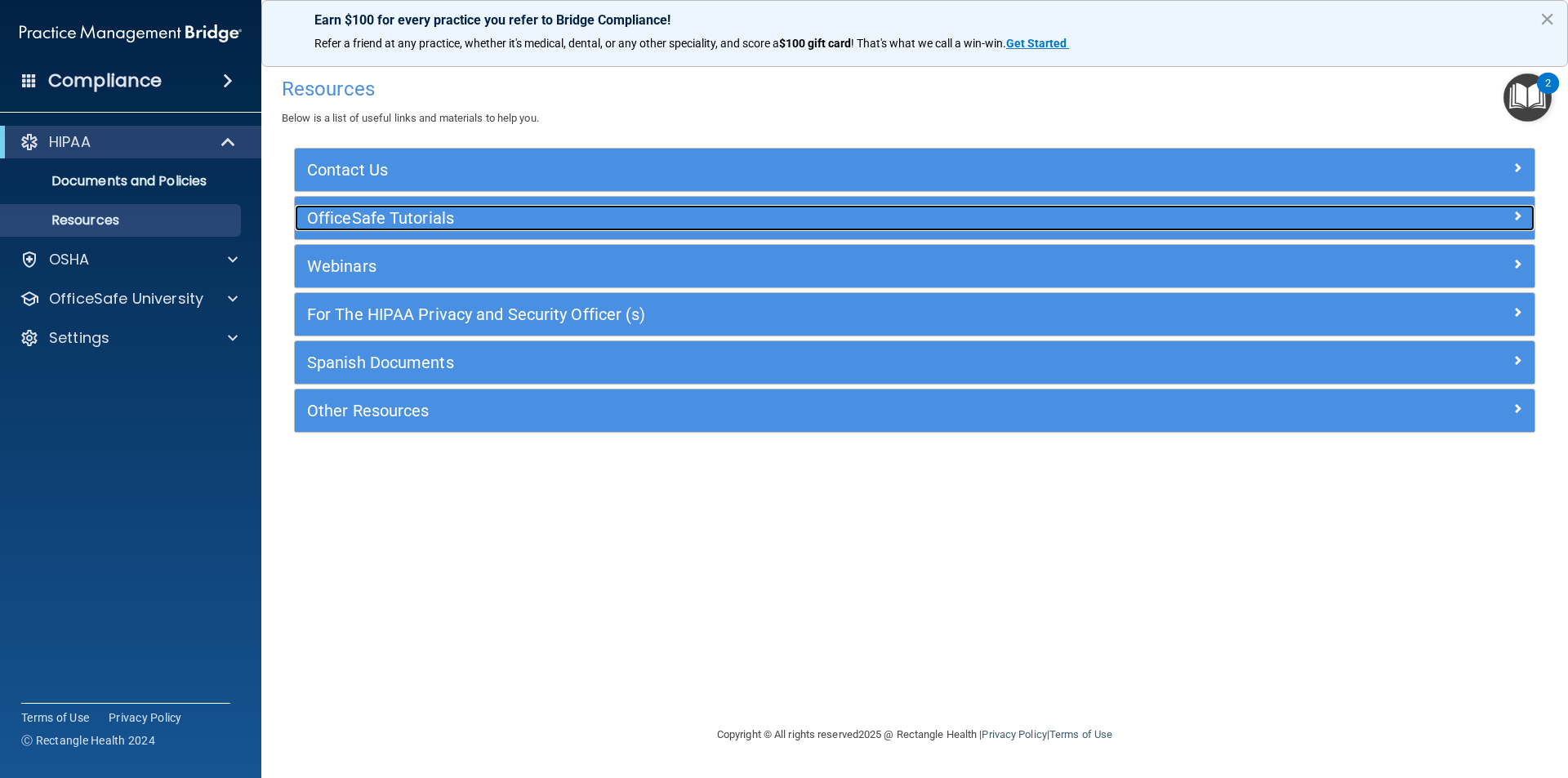
click at [349, 222] on h5 "OfficeSafe Tutorials" at bounding box center [760, 217] width 905 height 18
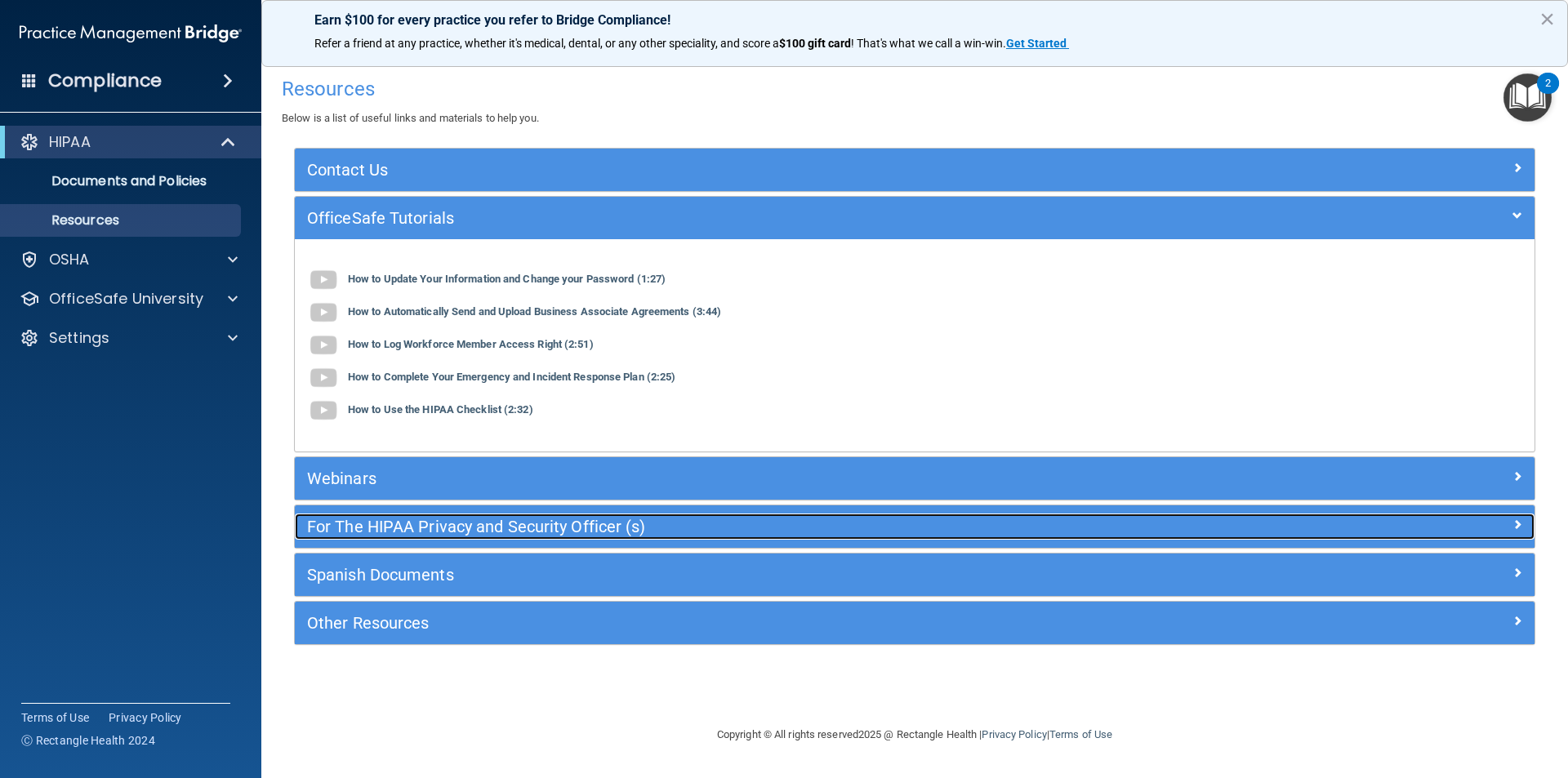
click at [404, 528] on h5 "For The HIPAA Privacy and Security Officer (s)" at bounding box center [760, 525] width 905 height 18
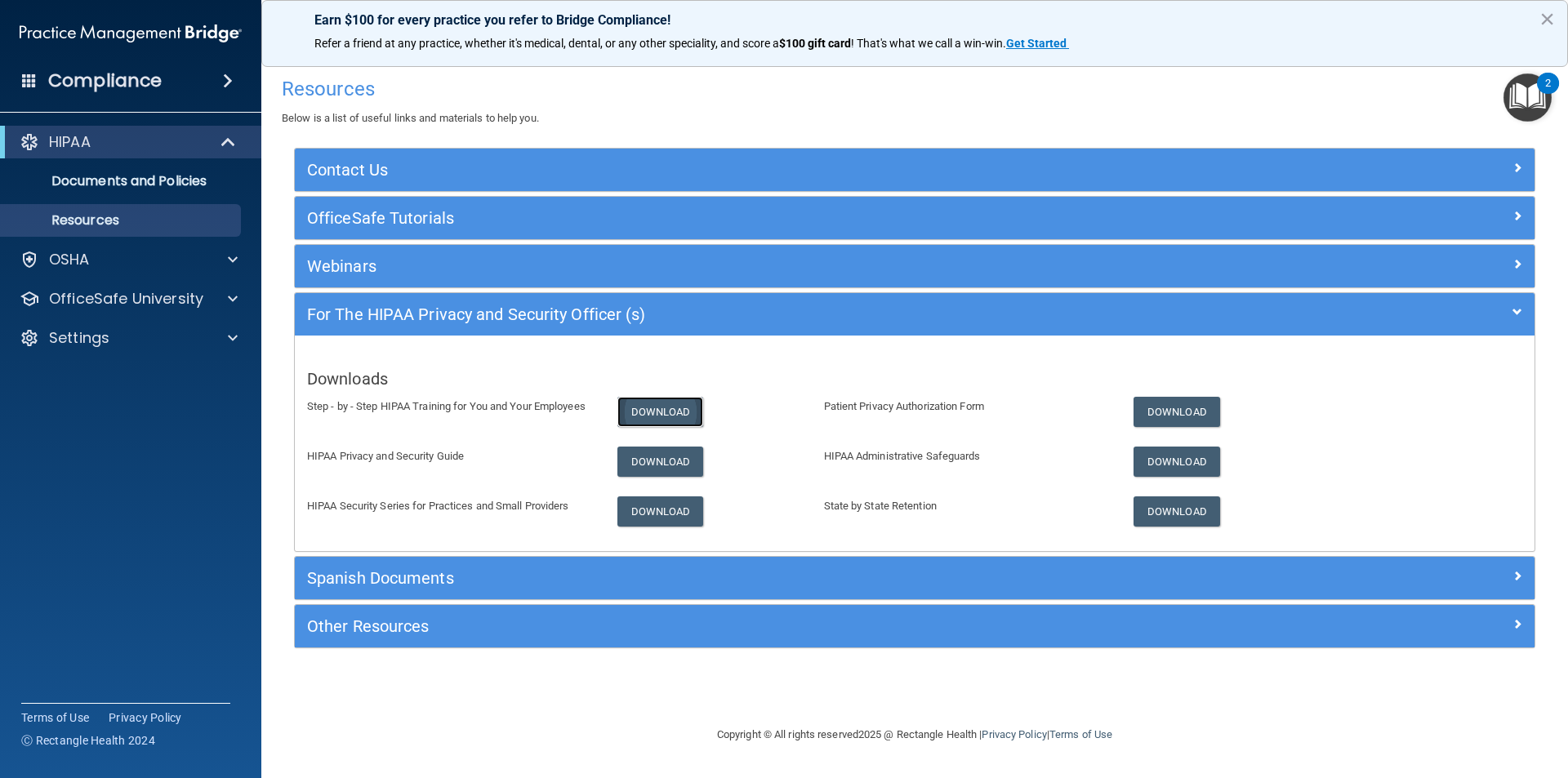
click at [686, 413] on link "Download" at bounding box center [661, 412] width 87 height 31
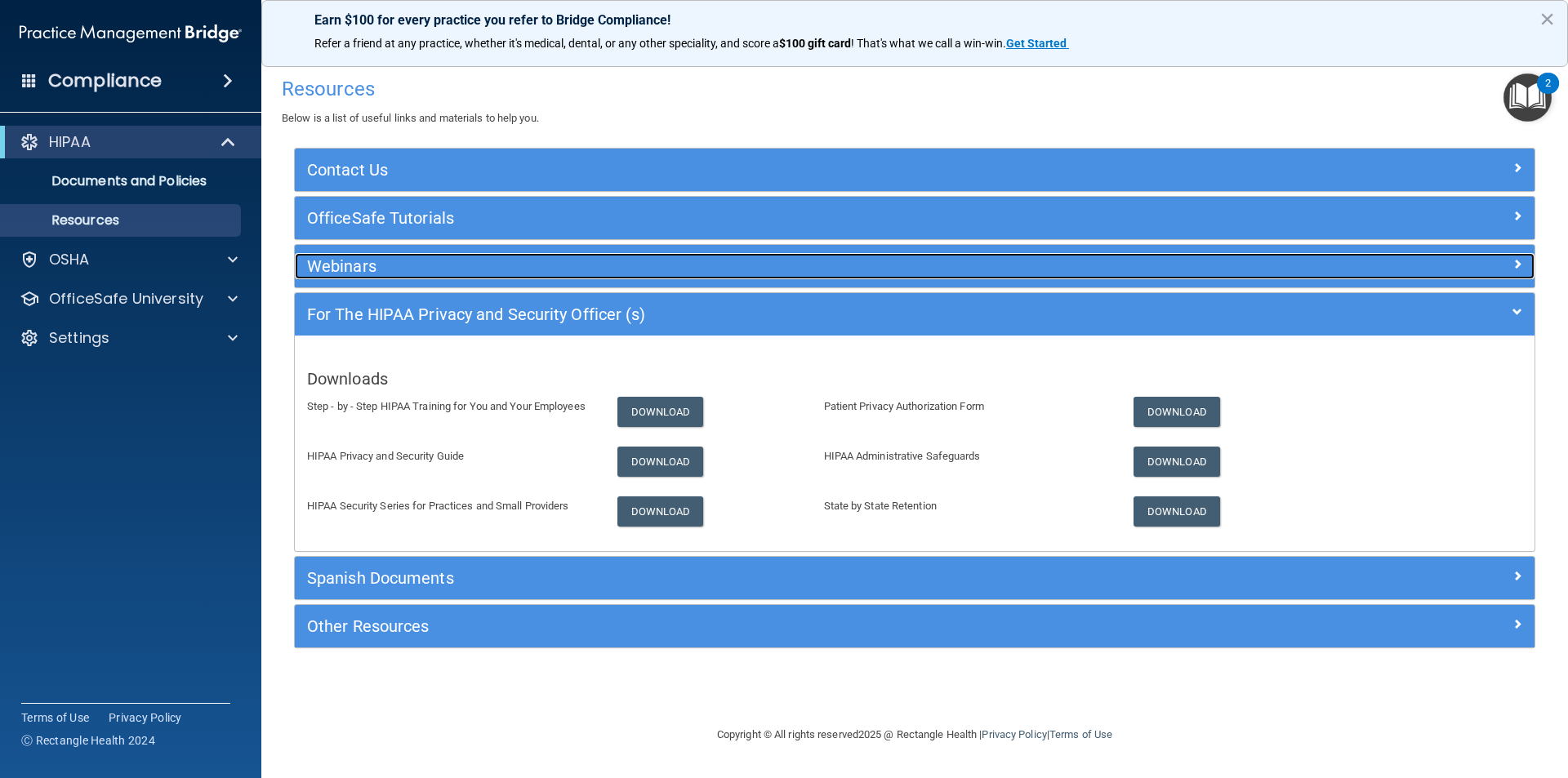
click at [338, 267] on h5 "Webinars" at bounding box center [760, 266] width 905 height 18
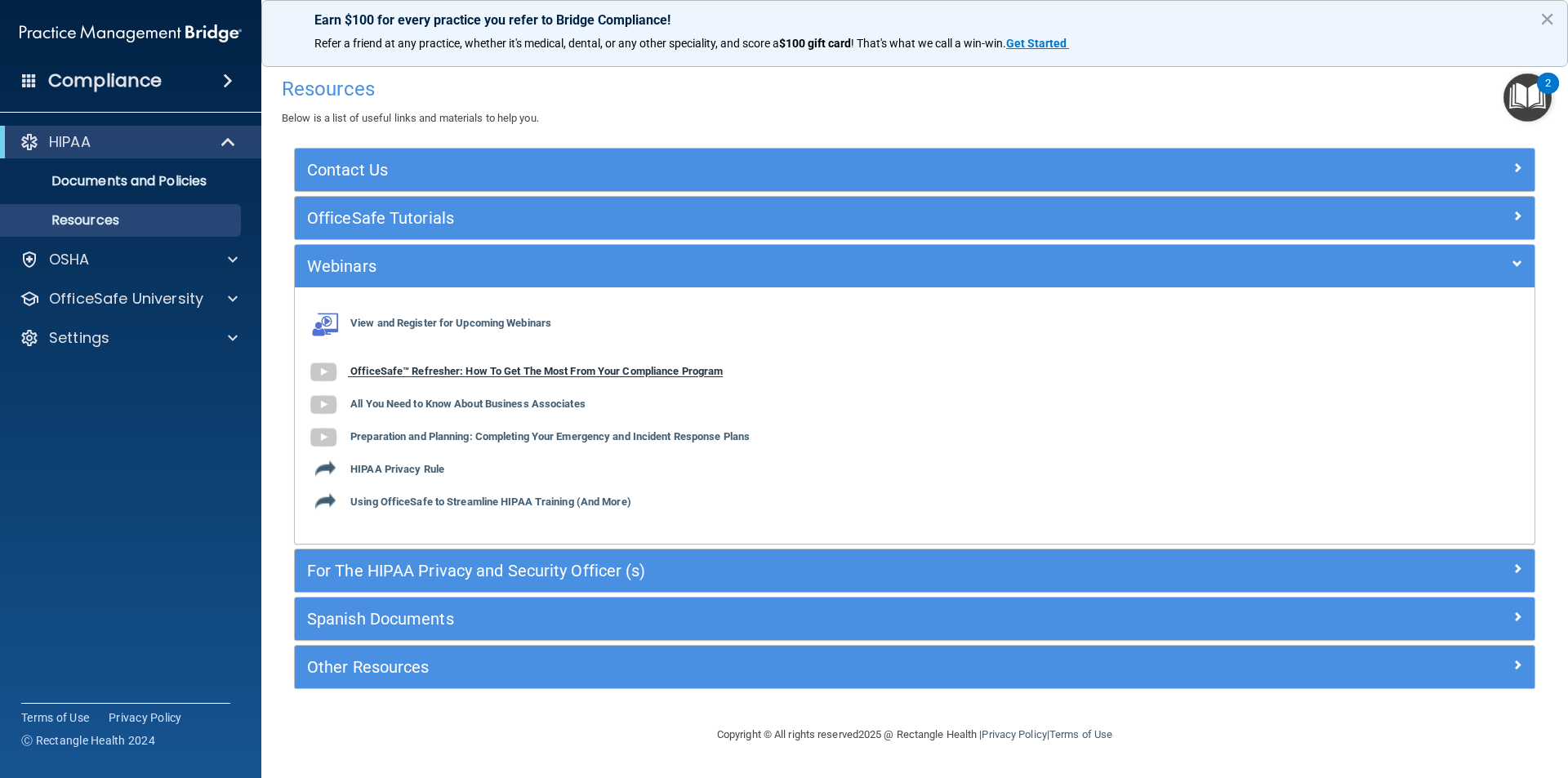
click at [401, 370] on b "OfficeSafe™ Refresher: How To Get The Most From Your Compliance Program" at bounding box center [537, 371] width 372 height 12
click at [126, 76] on h4 "Compliance" at bounding box center [105, 80] width 114 height 23
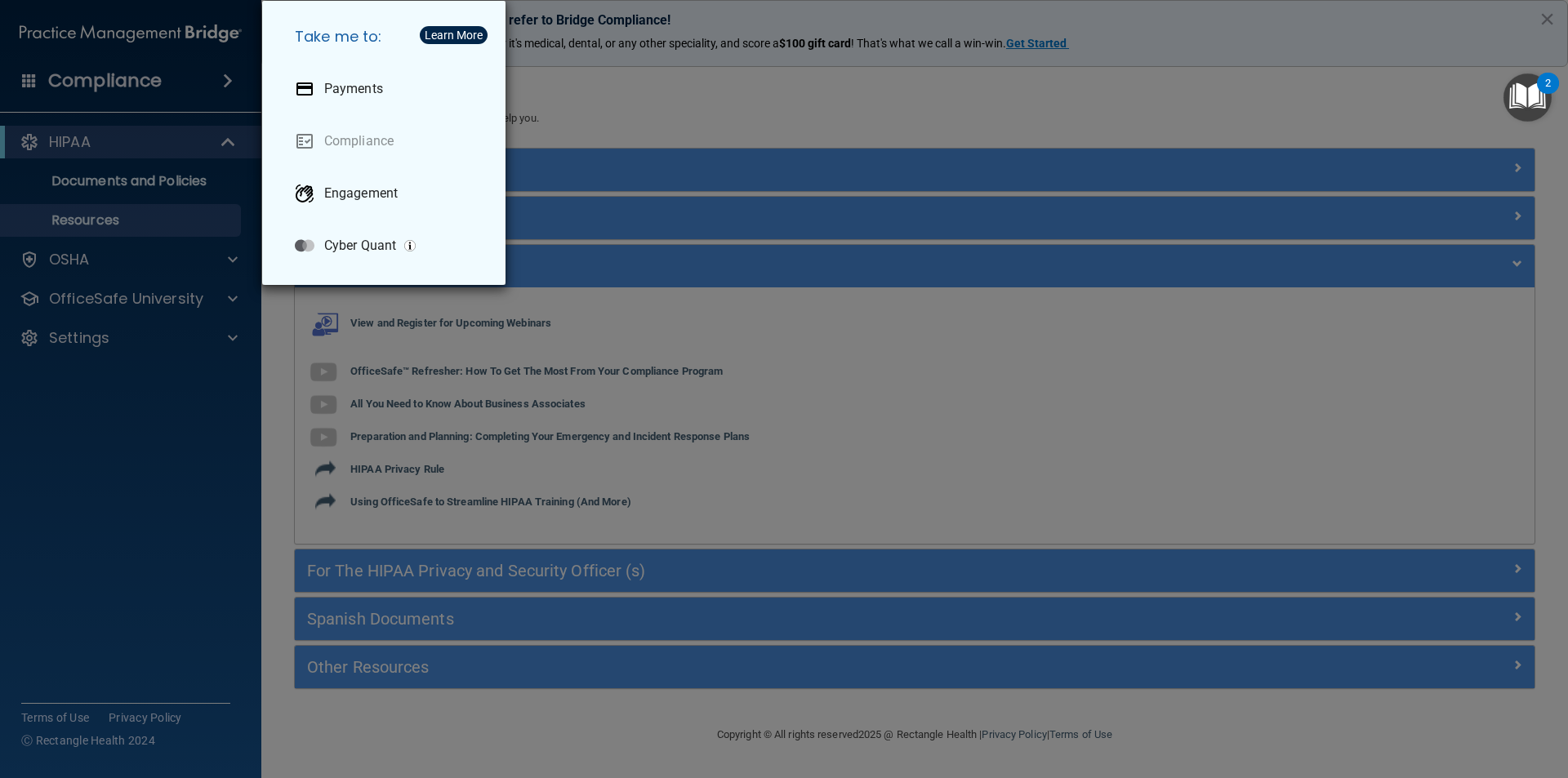
click at [151, 466] on div "Take me to: Payments Compliance Engagement Cyber Quant" at bounding box center [784, 389] width 1568 height 778
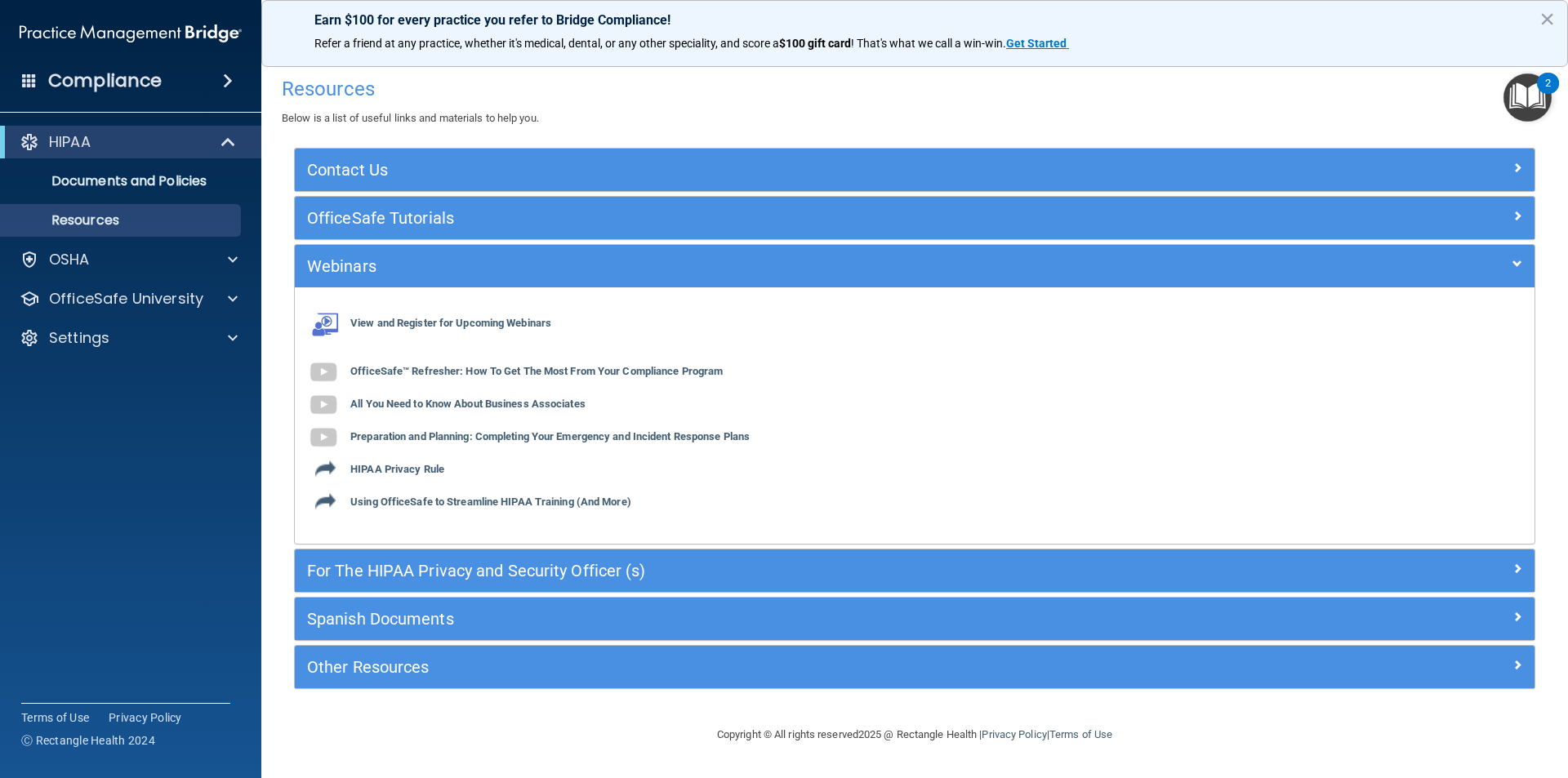
click at [76, 75] on h4 "Compliance" at bounding box center [105, 80] width 114 height 23
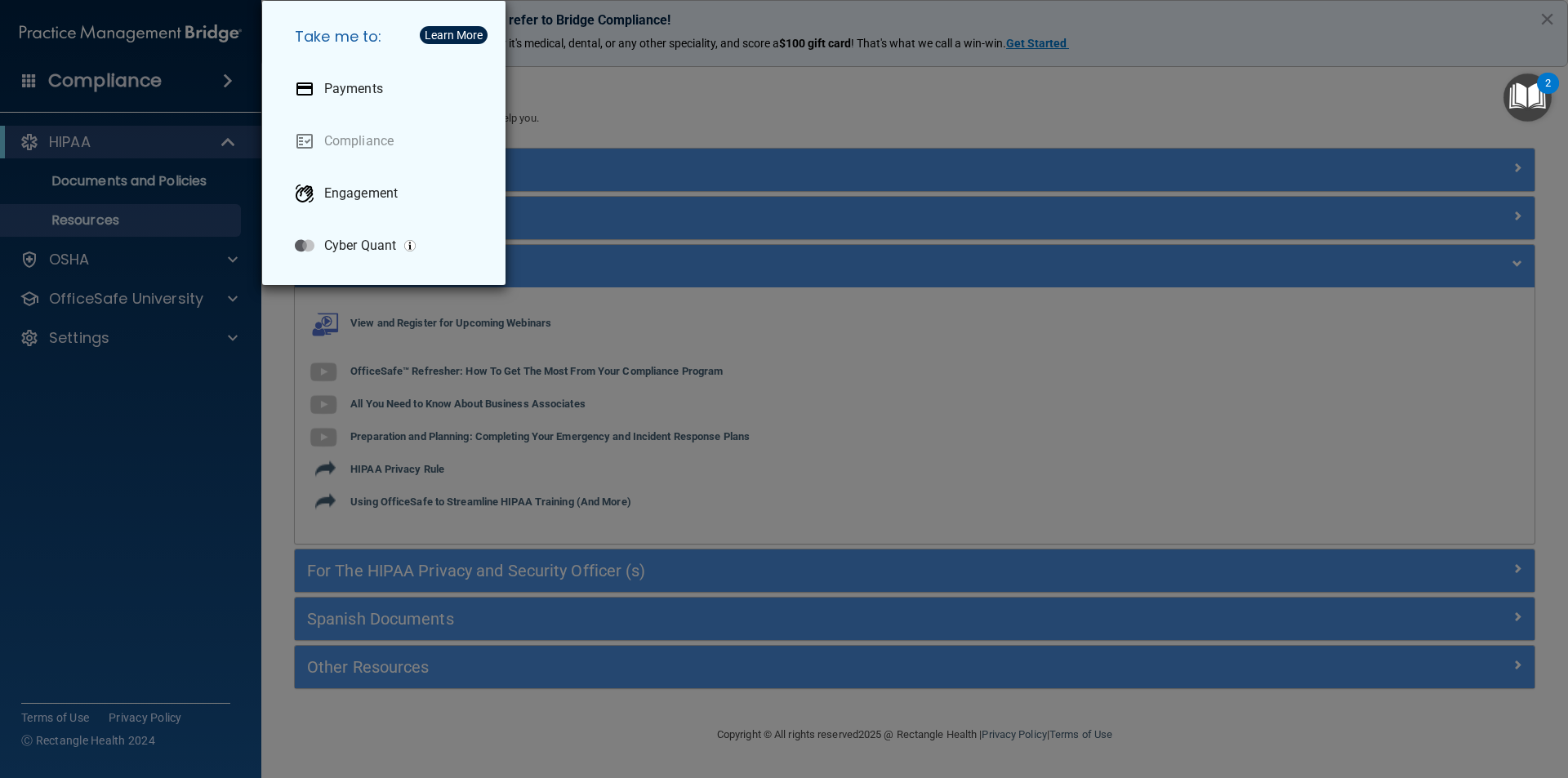
click at [935, 169] on div "Take me to: Payments Compliance Engagement Cyber Quant" at bounding box center [784, 389] width 1568 height 778
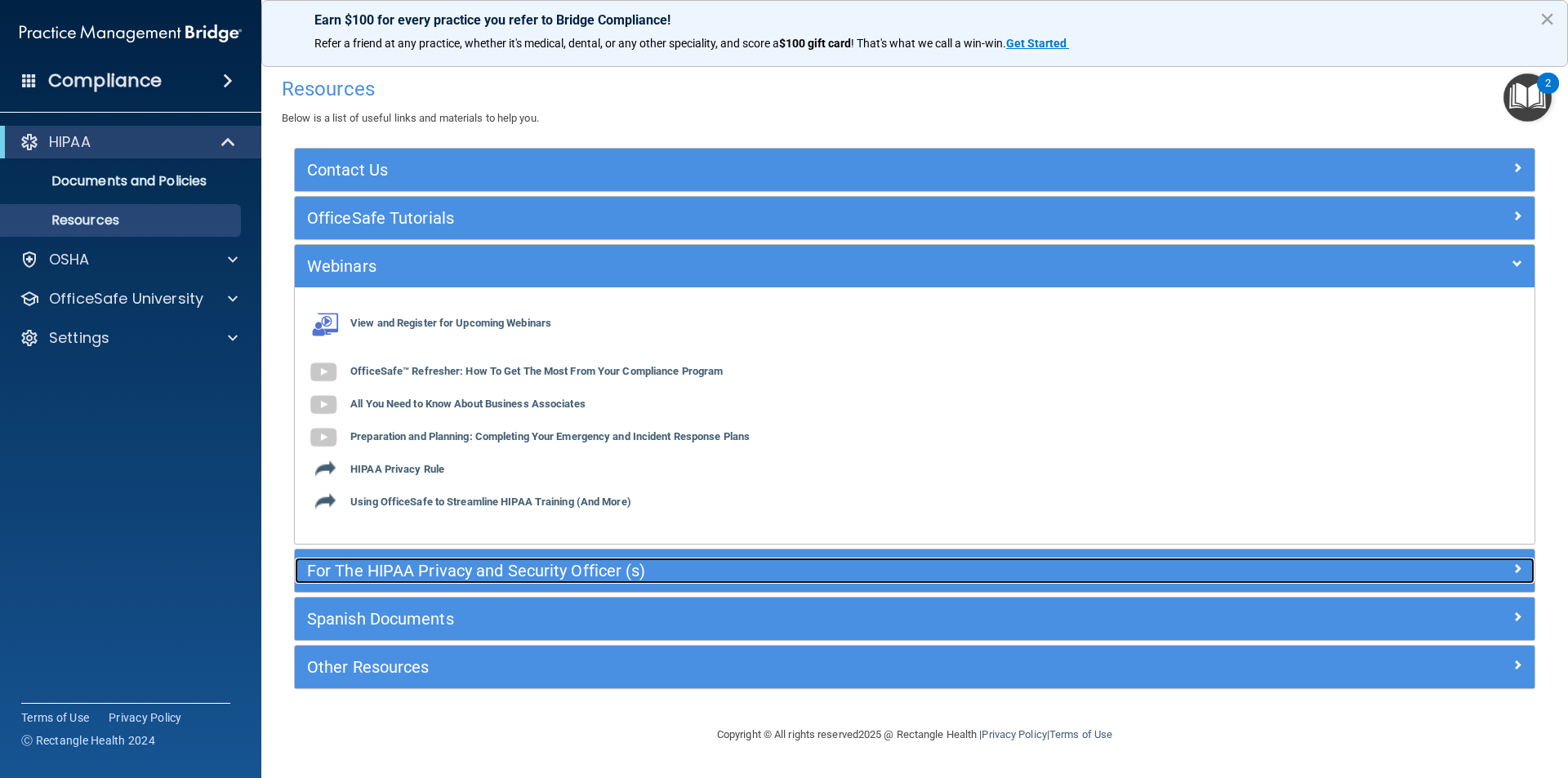
click at [401, 578] on h5 "For The HIPAA Privacy and Security Officer (s)" at bounding box center [760, 570] width 905 height 18
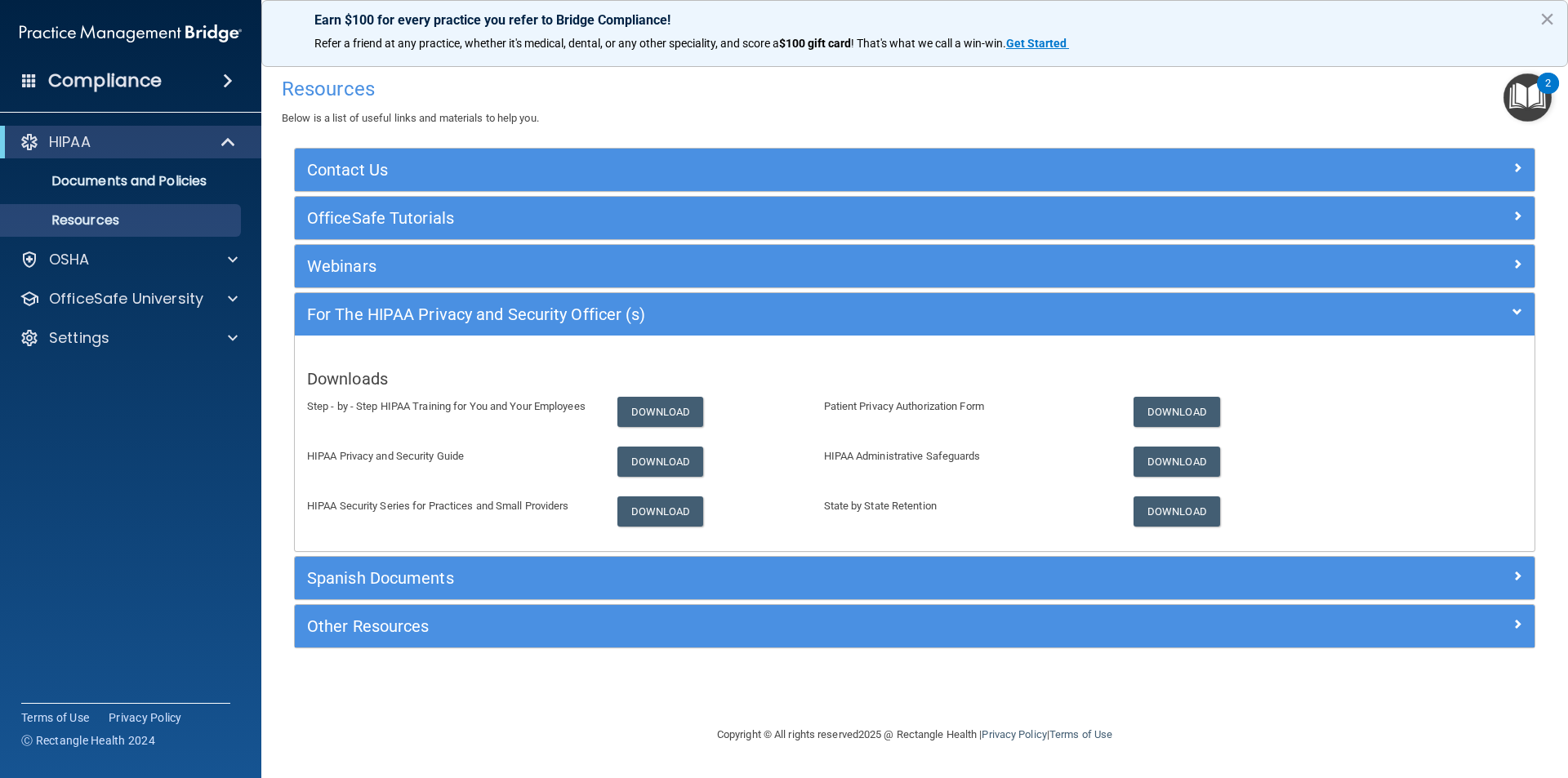
click at [153, 77] on h4 "Compliance" at bounding box center [105, 80] width 114 height 23
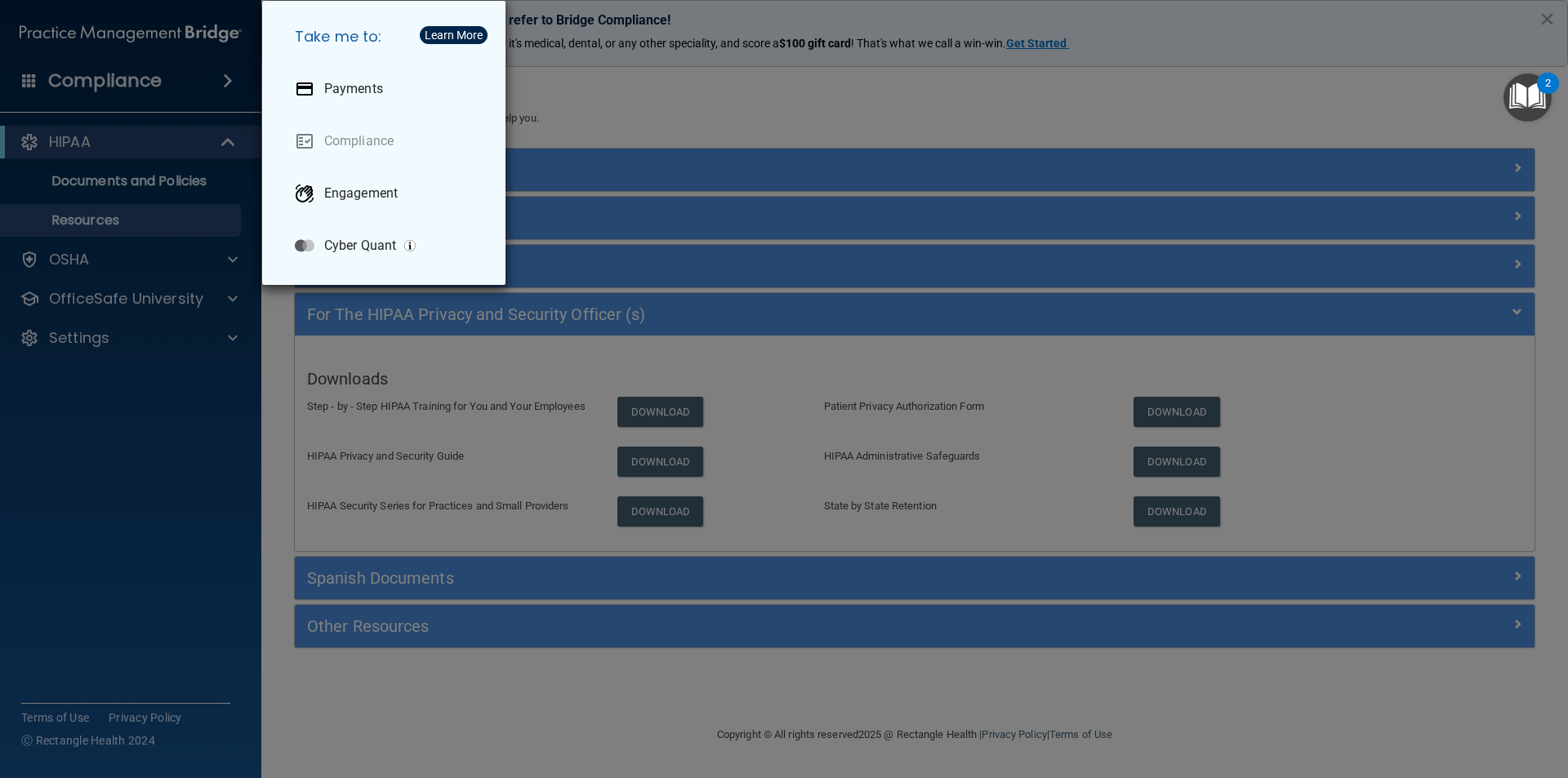
click at [92, 77] on div "Take me to: Payments Compliance Engagement Cyber Quant" at bounding box center [784, 389] width 1568 height 778
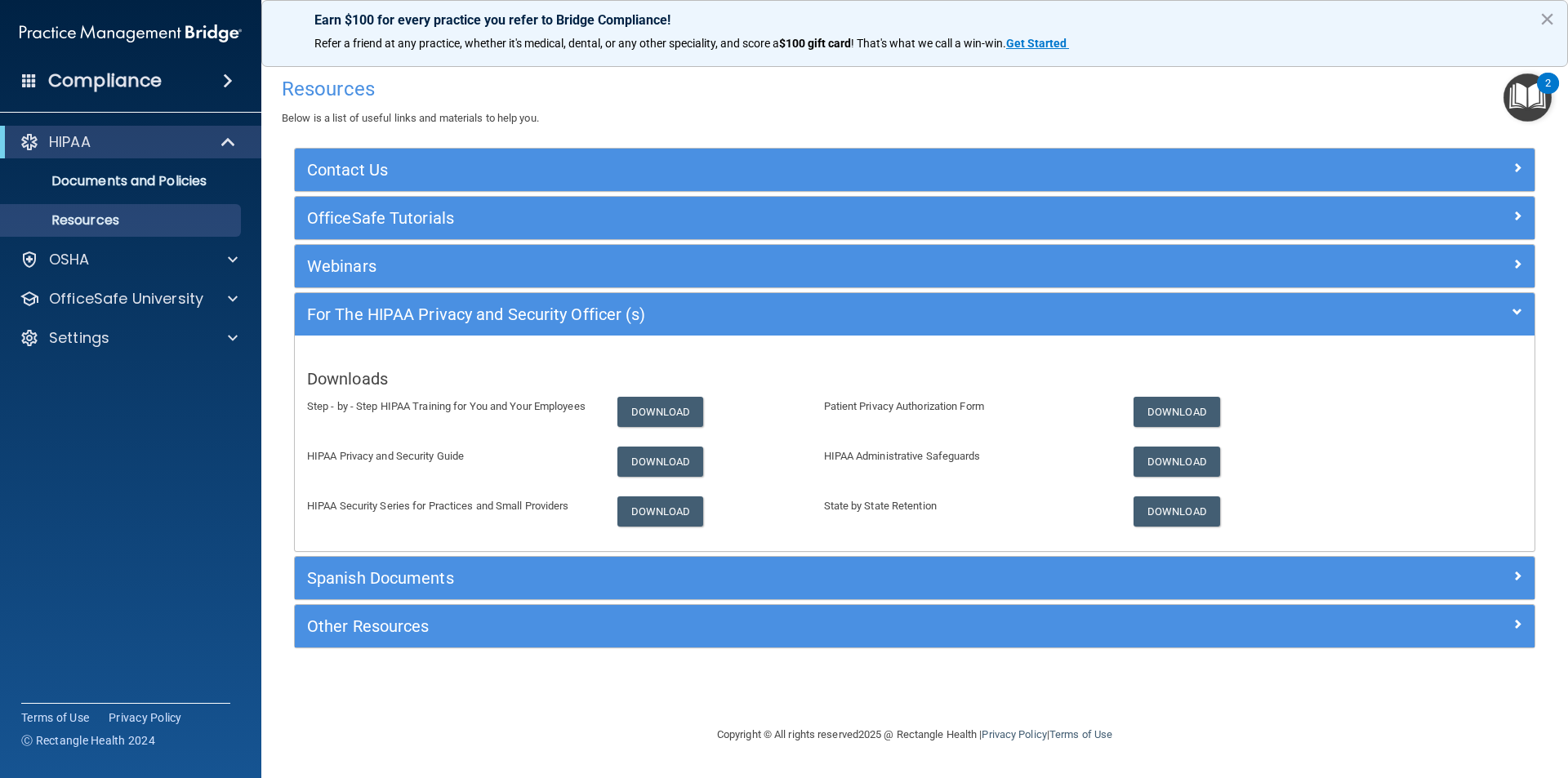
click at [93, 25] on img at bounding box center [131, 33] width 222 height 32
click at [51, 260] on p "OSHA" at bounding box center [69, 259] width 41 height 19
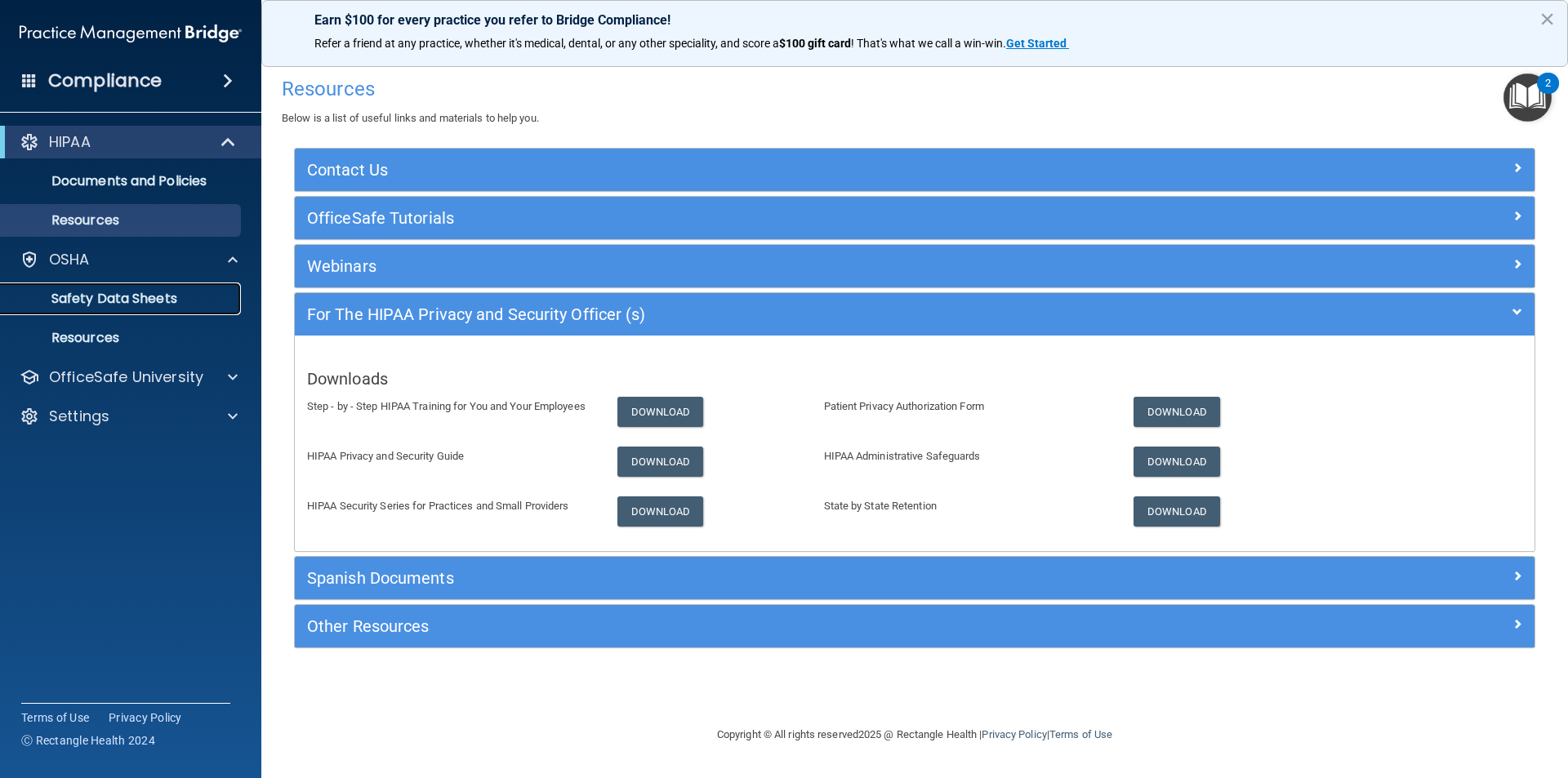
click at [68, 294] on p "Safety Data Sheets" at bounding box center [121, 299] width 223 height 17
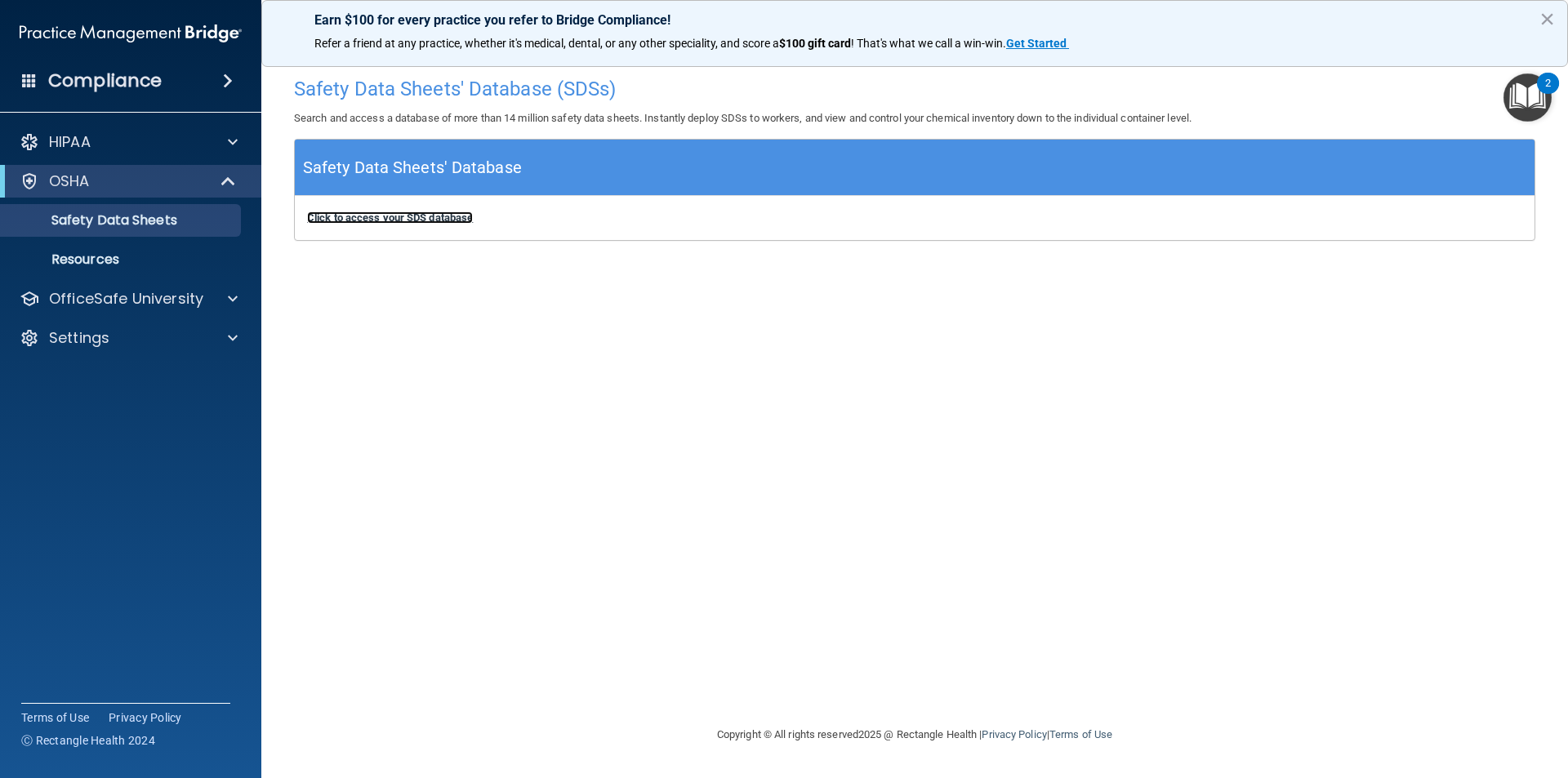
click at [352, 217] on b "Click to access your SDS database" at bounding box center [390, 217] width 166 height 12
click at [1539, 20] on button "×" at bounding box center [1547, 19] width 16 height 26
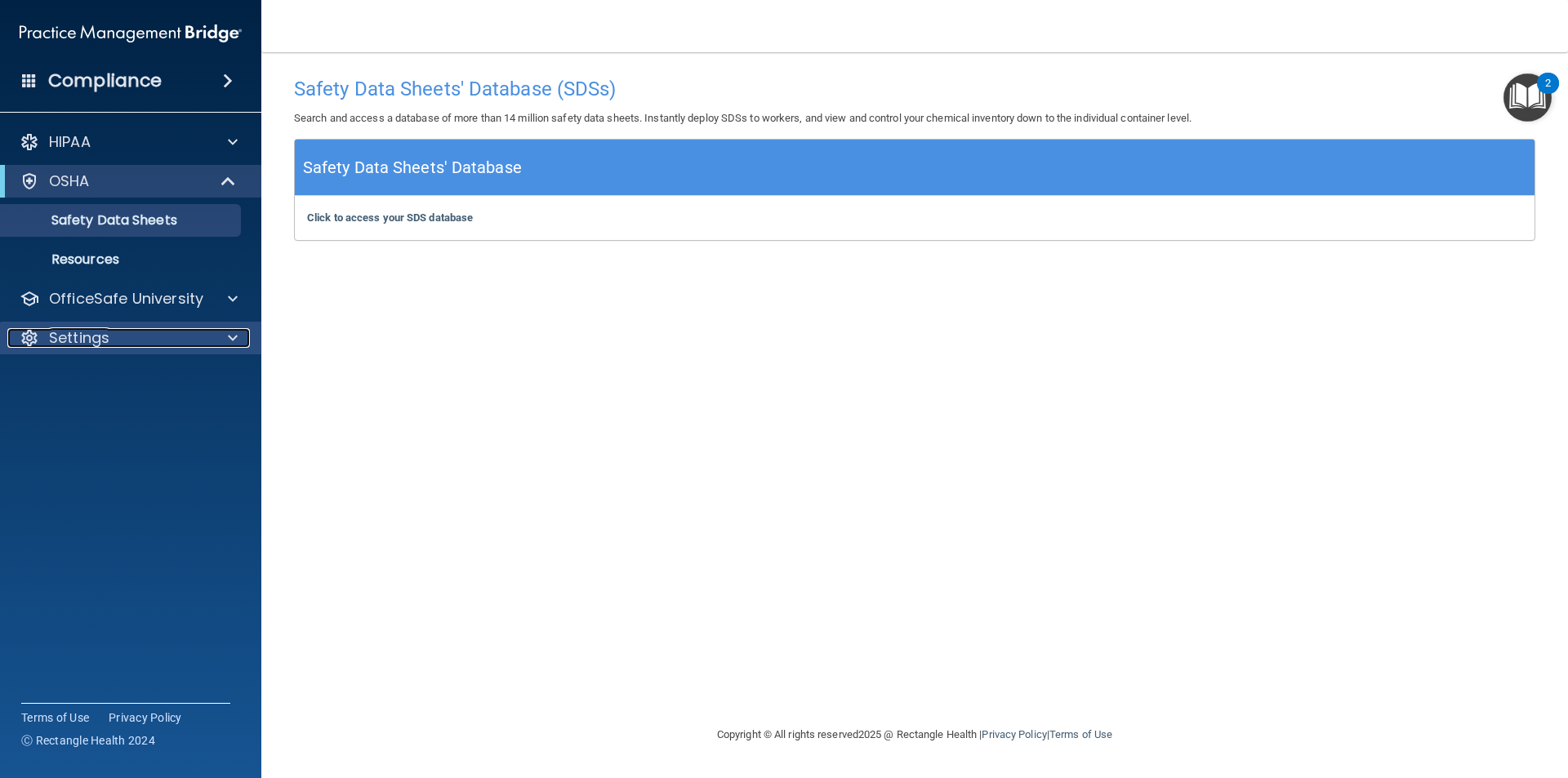
click at [84, 343] on p "Settings" at bounding box center [79, 338] width 60 height 19
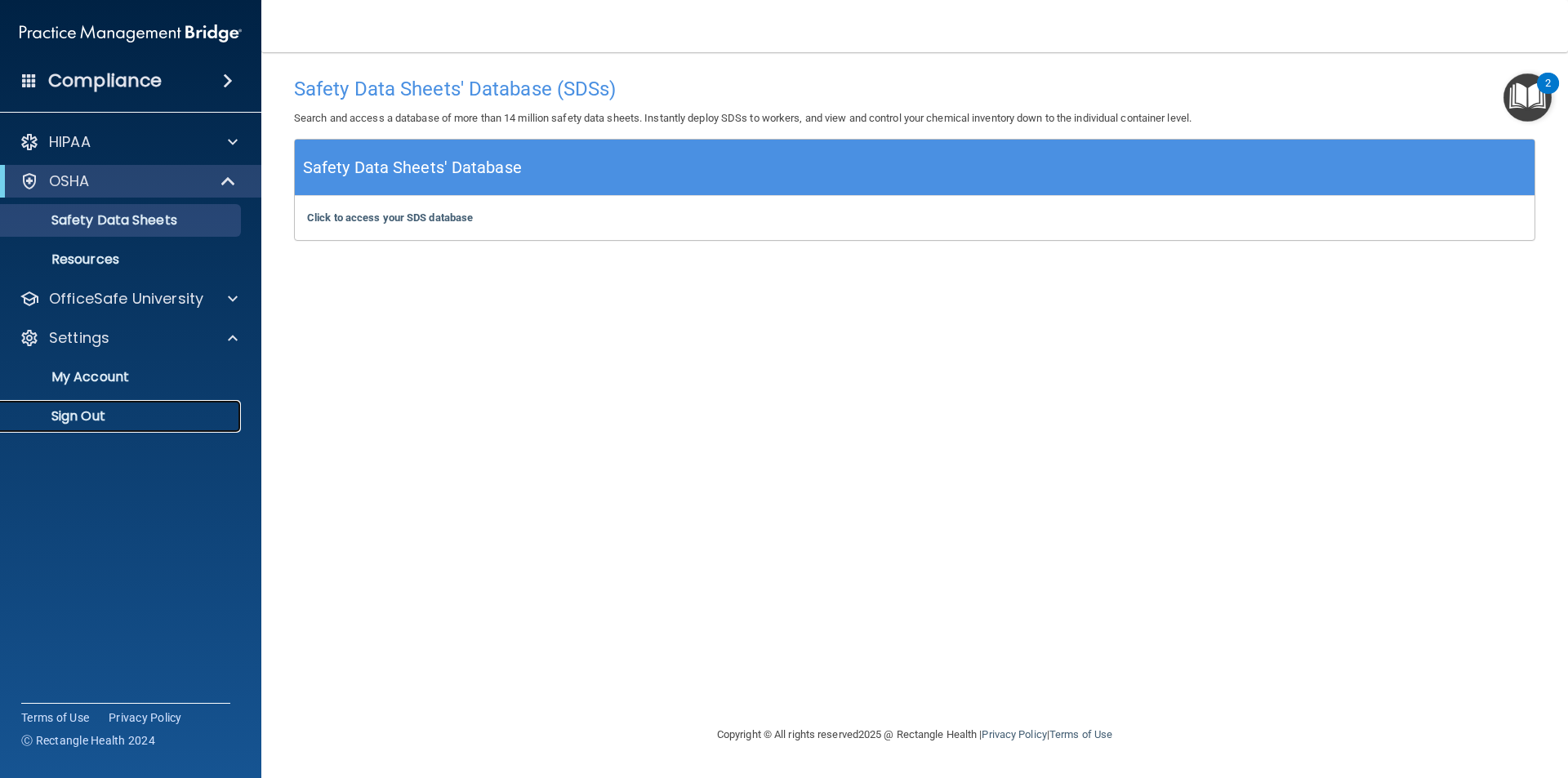
click at [82, 422] on p "Sign Out" at bounding box center [121, 416] width 223 height 17
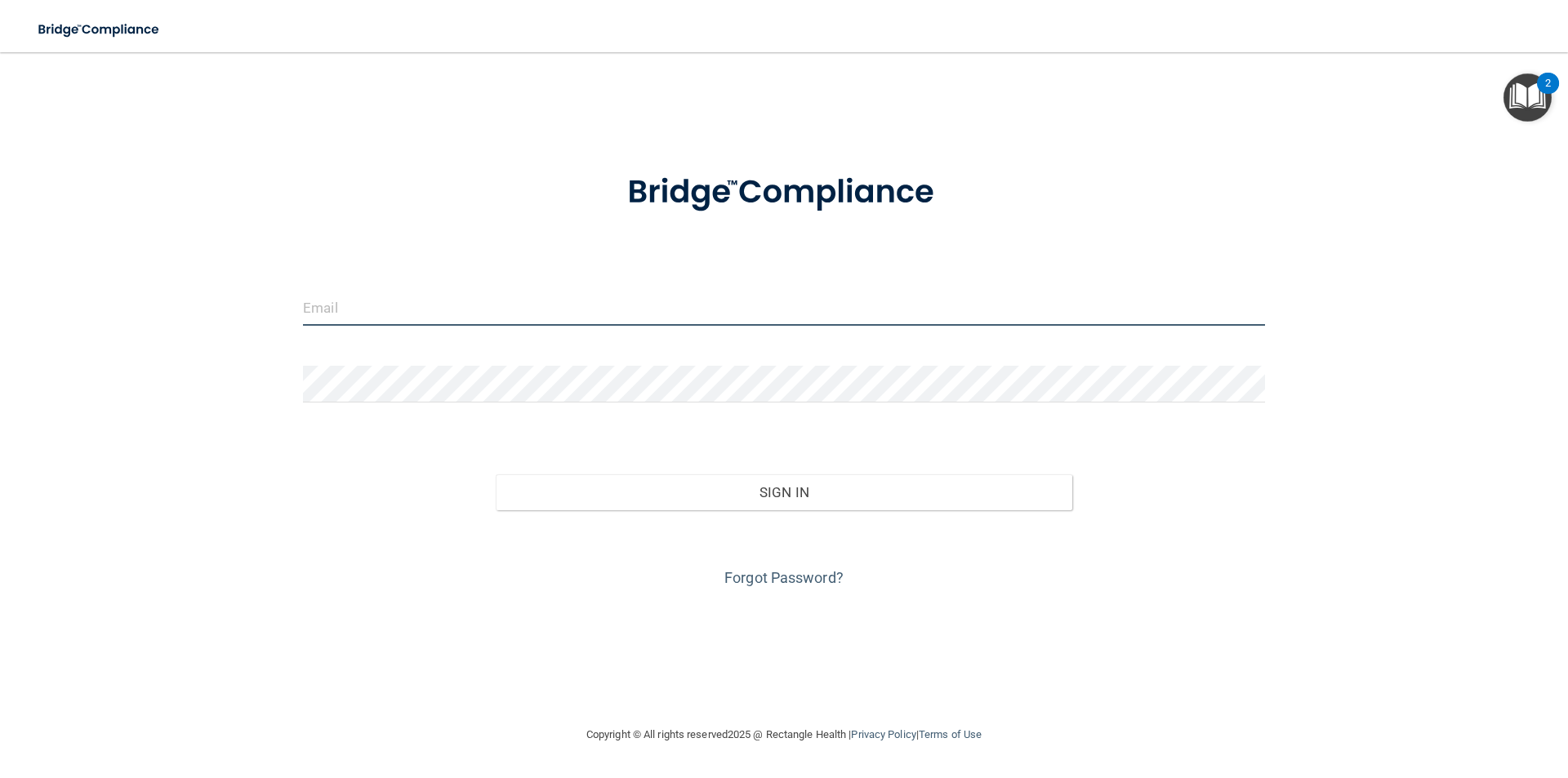
type input "[EMAIL_ADDRESS][DOMAIN_NAME]"
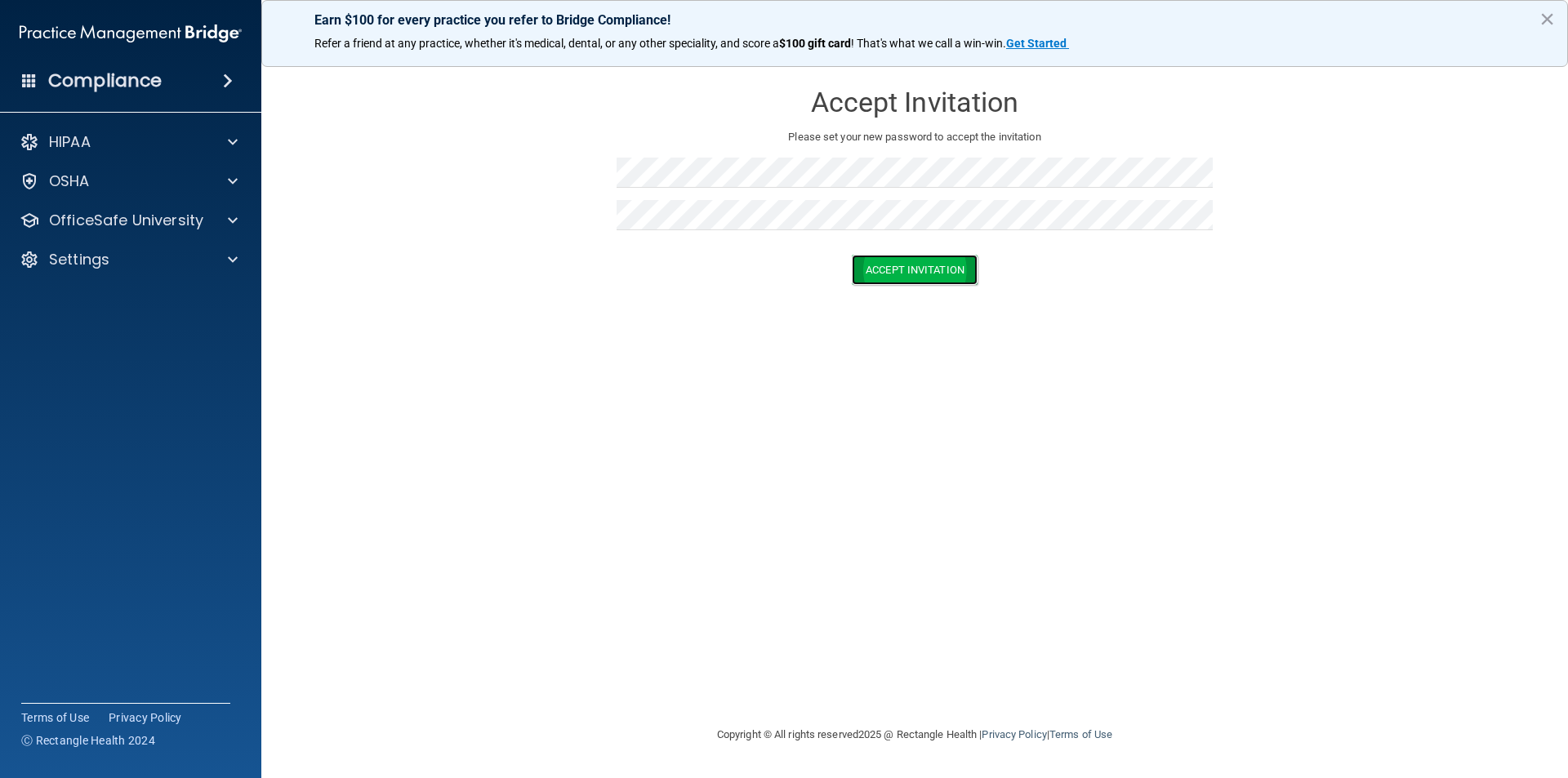
click at [924, 269] on button "Accept Invitation" at bounding box center [915, 269] width 126 height 31
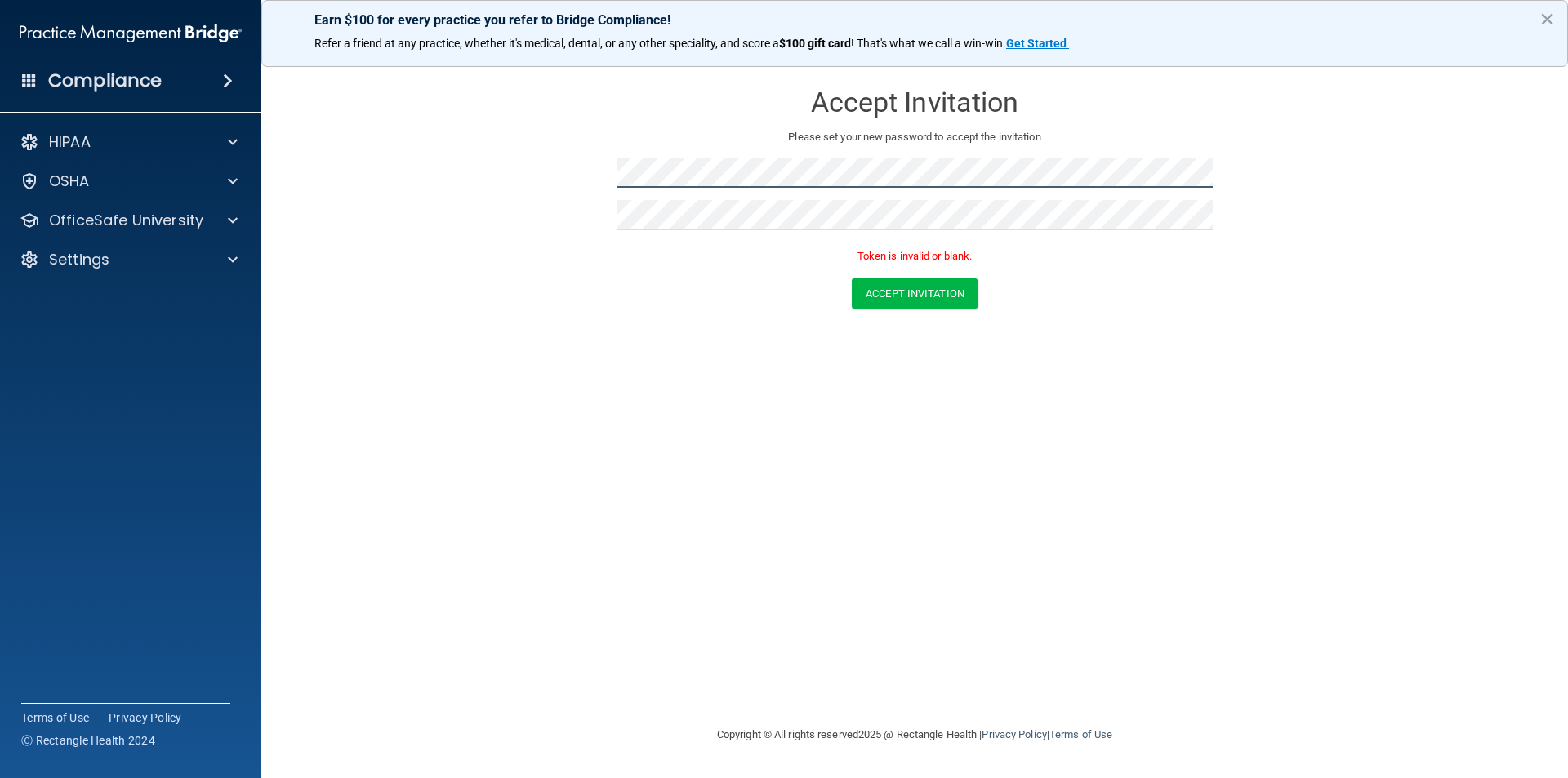
click at [502, 162] on form "Accept Invitation Please set your new password to accept the invitation Token i…" at bounding box center [915, 198] width 1241 height 260
click at [1555, 22] on div "Earn $100 for every practice you refer to Bridge Compliance! Refer a friend at …" at bounding box center [915, 33] width 1307 height 67
click at [1544, 16] on button "×" at bounding box center [1547, 19] width 16 height 26
